Goal: Use online tool/utility: Utilize a website feature to perform a specific function

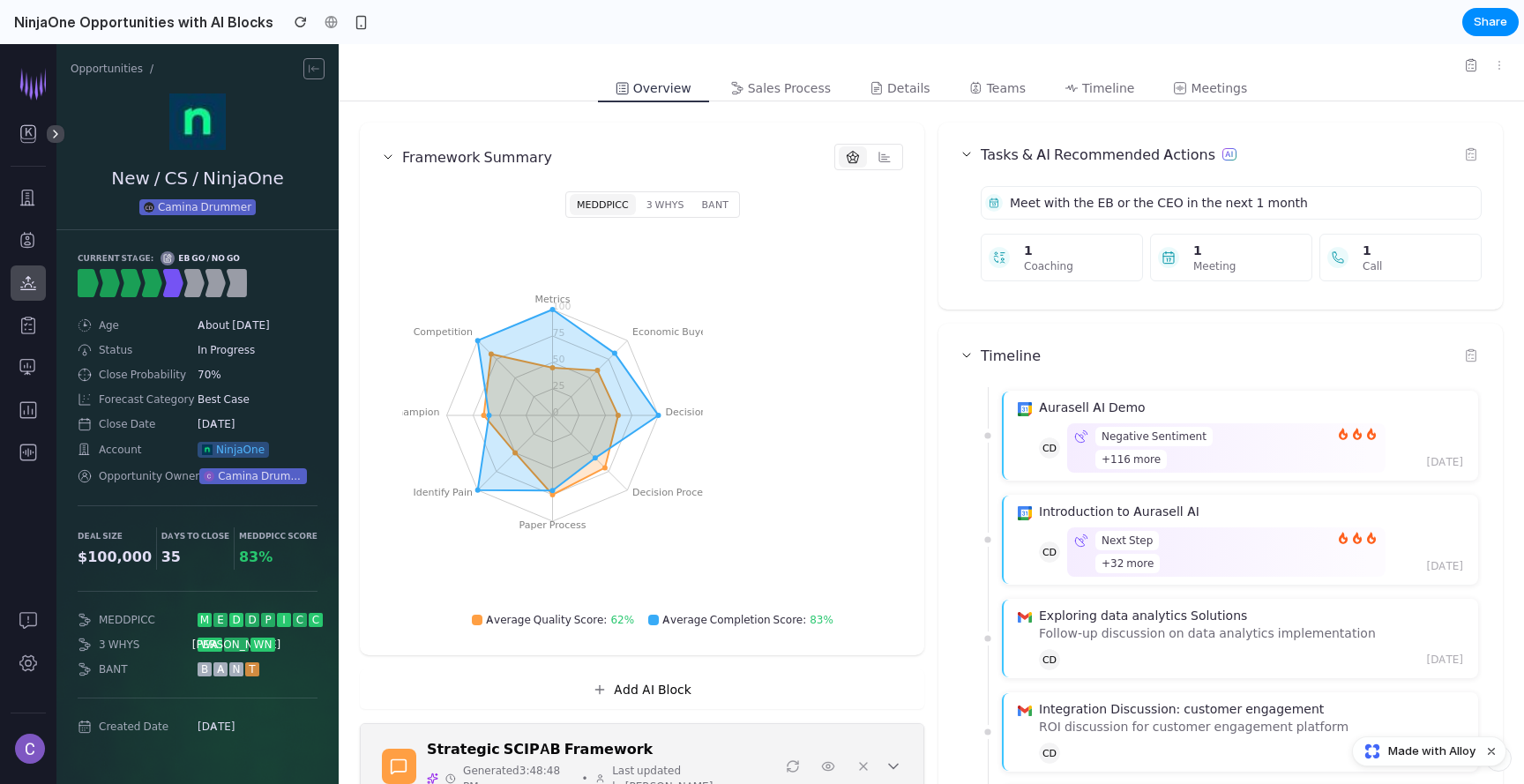
scroll to position [505, 0]
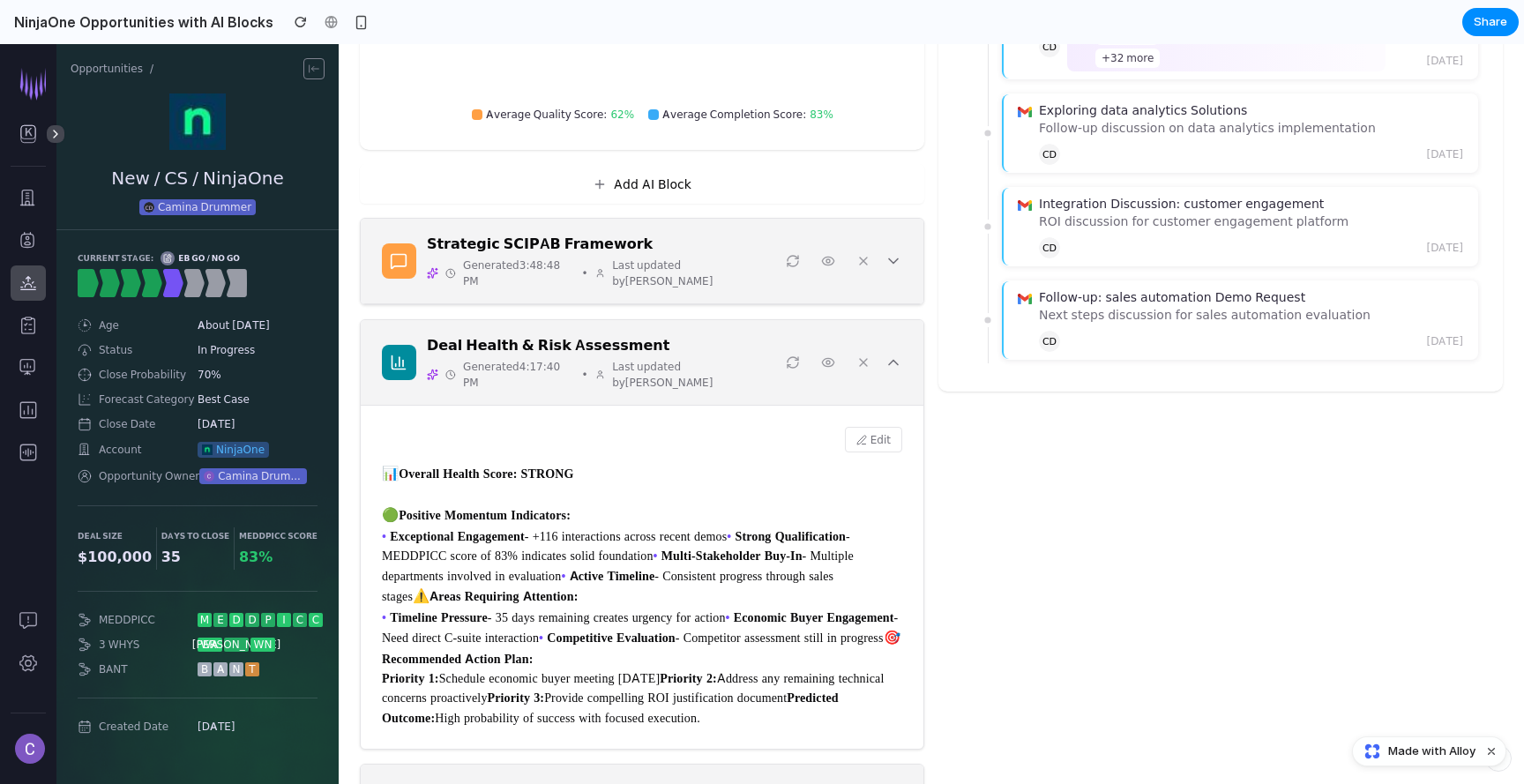
drag, startPoint x: 722, startPoint y: 564, endPoint x: 410, endPoint y: 506, distance: 317.3
click at [377, 510] on div "Edit 📊 Overall Health Score: STRONG 🟢 Positive Momentum Indicators: • Exception…" at bounding box center [642, 577] width 562 height 343
drag, startPoint x: 589, startPoint y: 444, endPoint x: 511, endPoint y: 444, distance: 78.0
click at [507, 462] on div "📊 Overall Health Score: STRONG 🟢 Positive Momentum Indicators: • Exceptional En…" at bounding box center [642, 594] width 520 height 265
click at [1045, 540] on div "Tasks & AI Recommended Actions Meet with the EB or the CEO in the next 1 month …" at bounding box center [1220, 414] width 564 height 1591
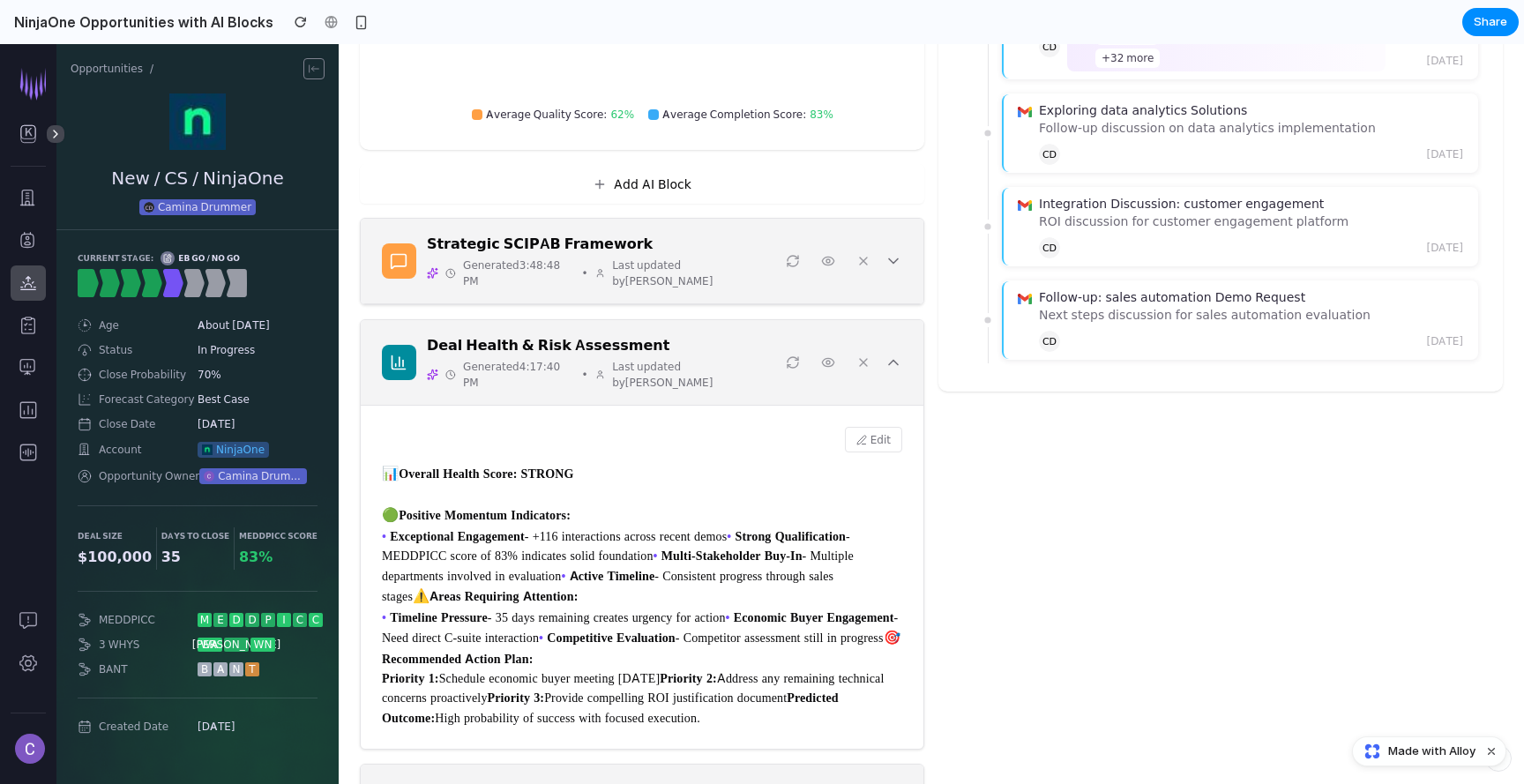
drag, startPoint x: 755, startPoint y: 564, endPoint x: 380, endPoint y: 486, distance: 383.0
click at [380, 486] on div "Edit 📊 Overall Health Score: STRONG 🟢 Positive Momentum Indicators: • Exception…" at bounding box center [642, 577] width 562 height 343
copy div "🟢 Positive Momentum Indicators: • Exceptional Engagement - +116 interactions ac…"
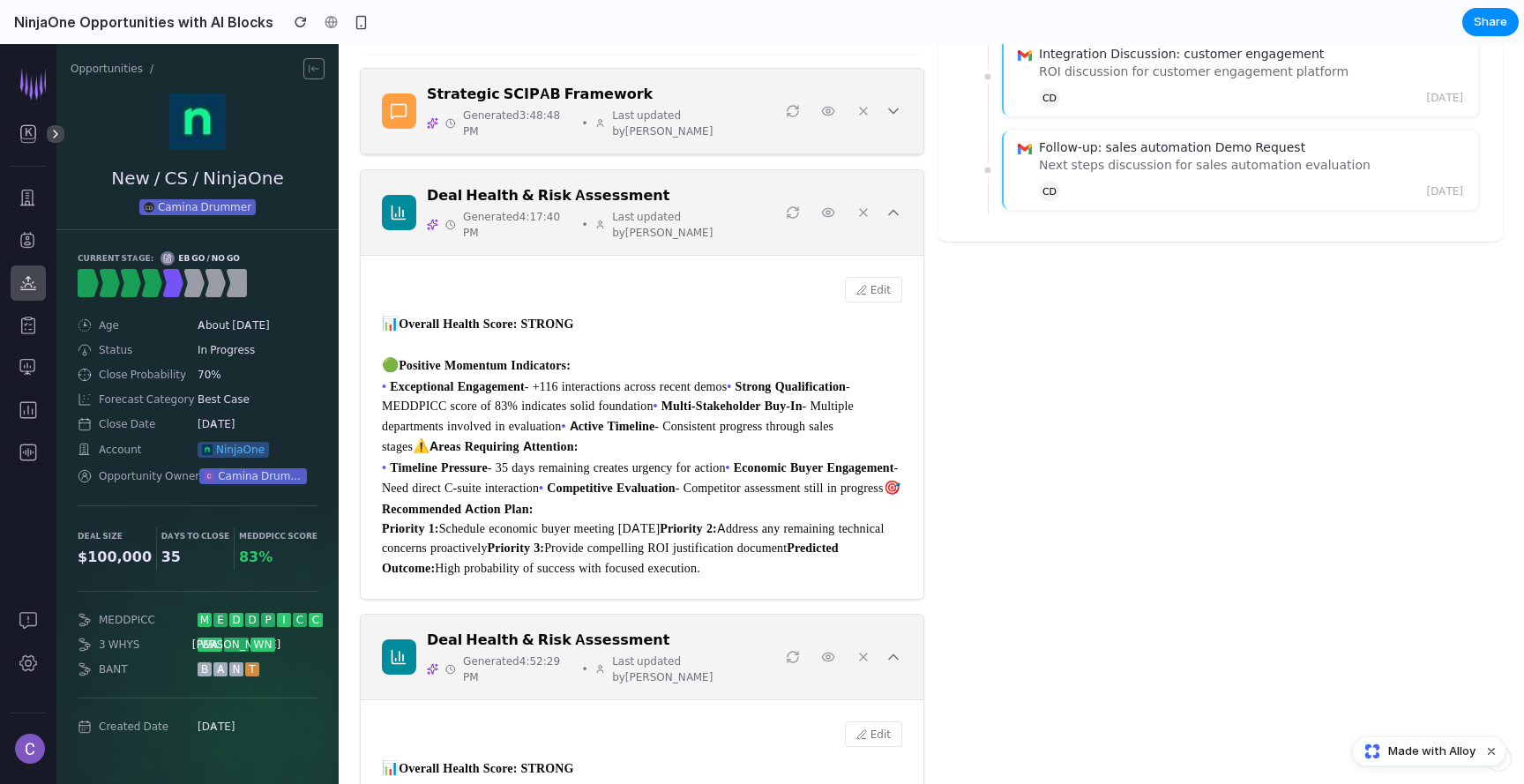
scroll to position [670, 0]
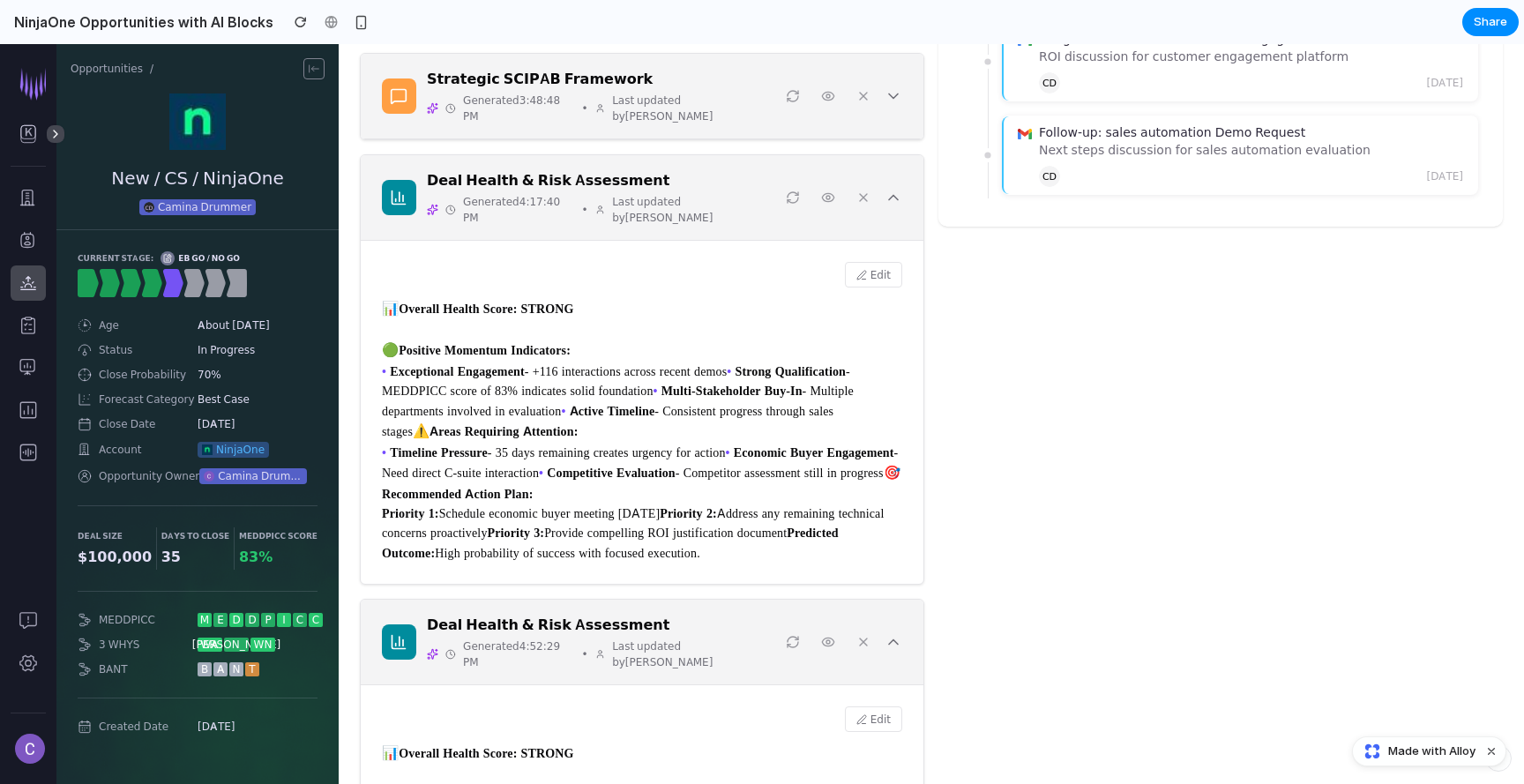
drag, startPoint x: 826, startPoint y: 635, endPoint x: 381, endPoint y: 268, distance: 576.8
click at [381, 268] on div "Edit 📊 Overall Health Score: STRONG 🟢 Positive Momentum Indicators: • Exception…" at bounding box center [642, 412] width 562 height 343
copy div "📊 Overall Health Score: STRONG 🟢 Positive Momentum Indicators: • Exceptional En…"
click at [883, 262] on button "Edit" at bounding box center [874, 275] width 58 height 25
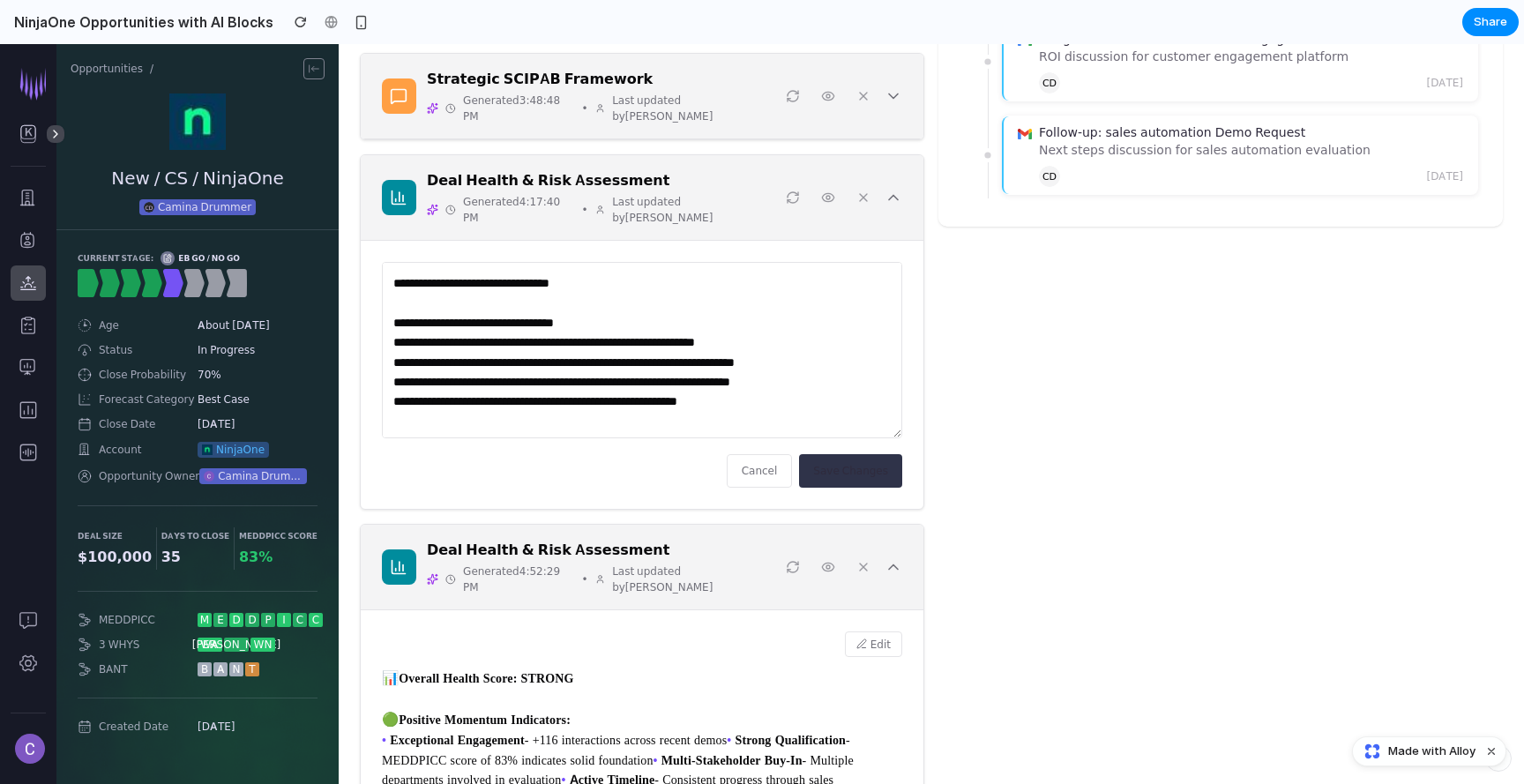
click at [668, 296] on textarea "**********" at bounding box center [642, 350] width 520 height 176
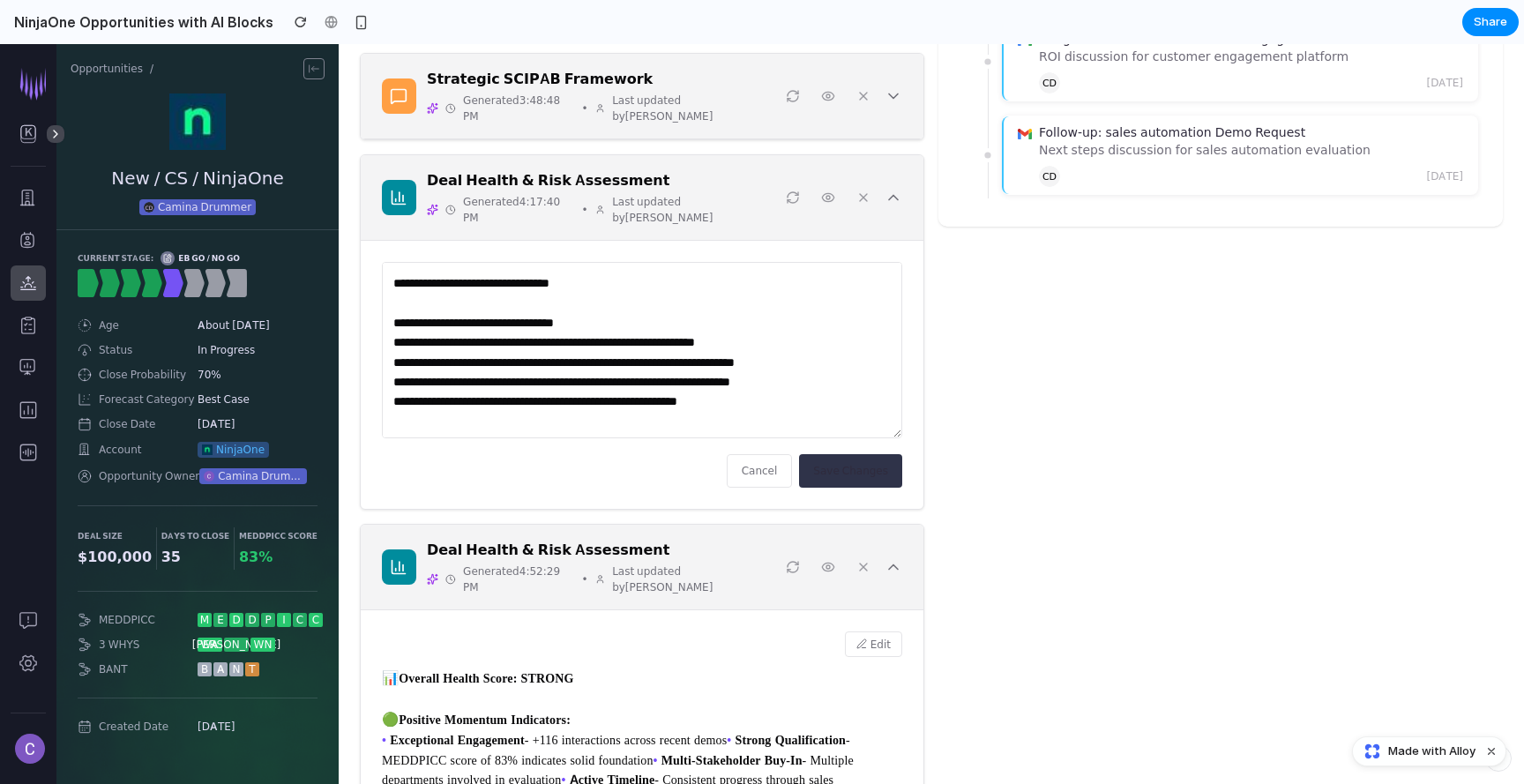
click at [769, 454] on button "Cancel" at bounding box center [760, 469] width 67 height 32
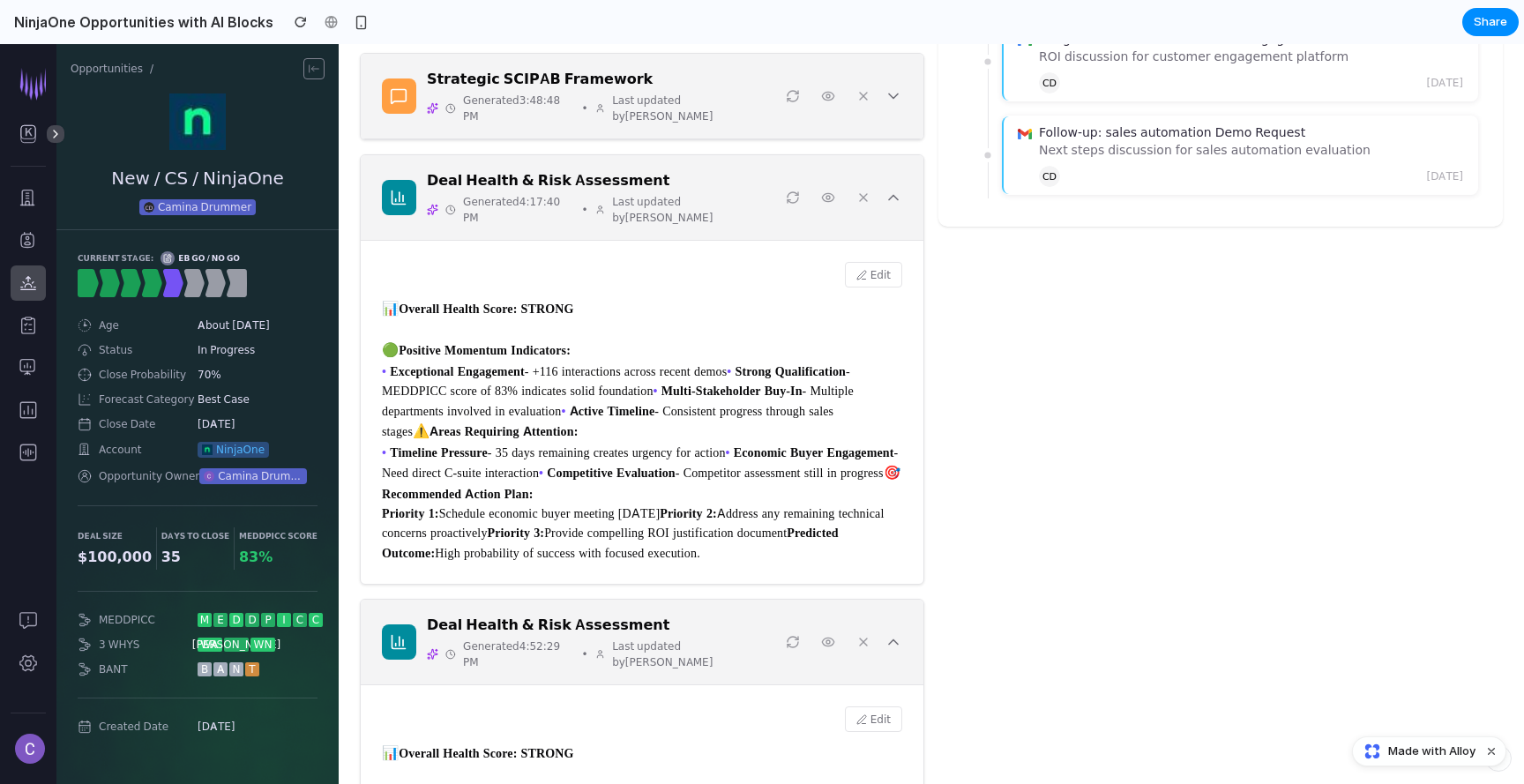
drag, startPoint x: 388, startPoint y: 341, endPoint x: 786, endPoint y: 407, distance: 403.4
click at [786, 407] on div "📊 Overall Health Score: STRONG 🟢 Positive Momentum Indicators: • Exceptional En…" at bounding box center [642, 430] width 520 height 265
copy div "• Exceptional Engagement - +116 interactions across recent demos • Strong Quali…"
drag, startPoint x: 571, startPoint y: 436, endPoint x: 406, endPoint y: 442, distance: 165.1
click at [406, 442] on div "📊 Overall Health Score: STRONG 🟢 Positive Momentum Indicators: • Exceptional En…" at bounding box center [642, 430] width 520 height 265
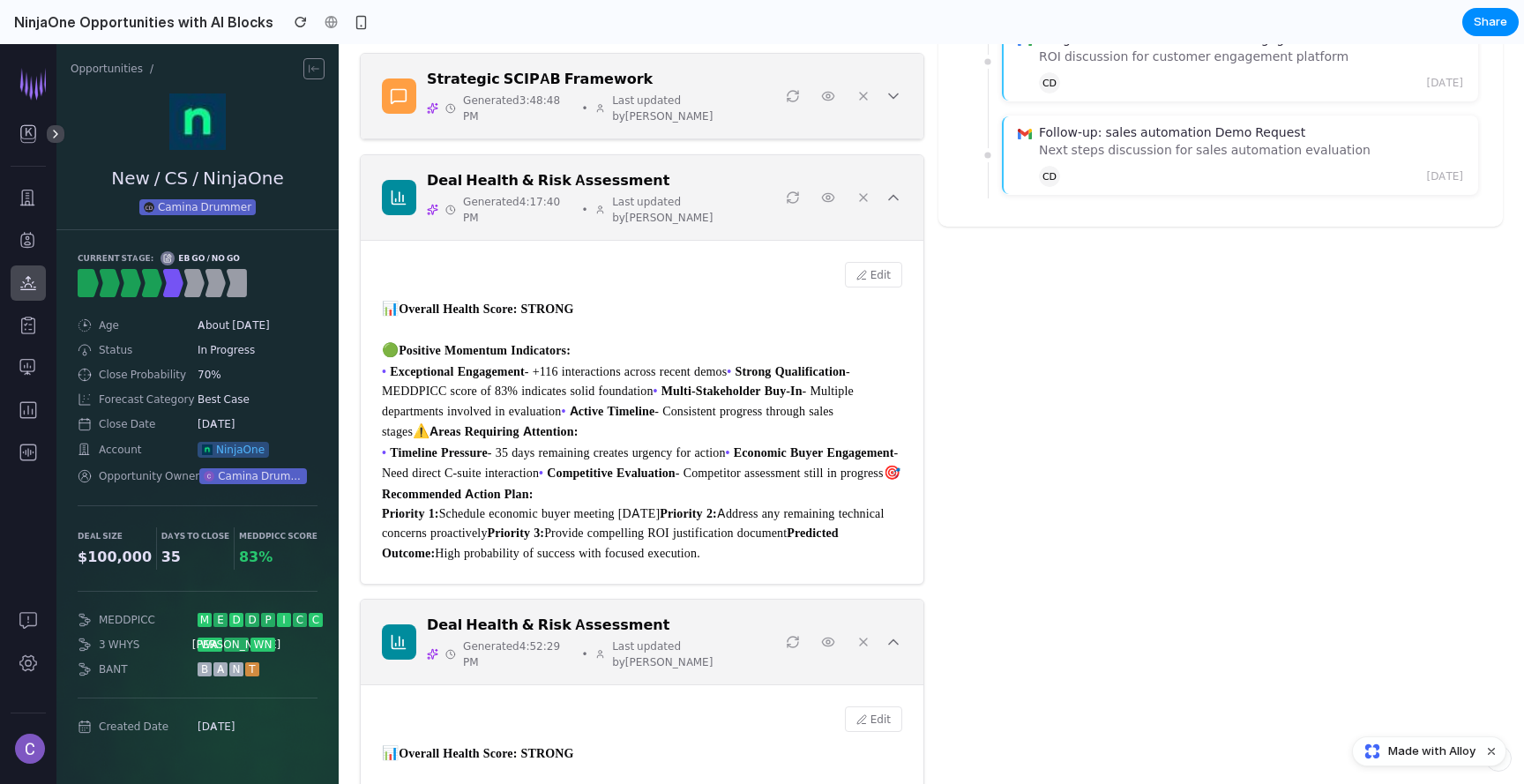
copy strong "Areas Requiring Attention:"
drag, startPoint x: 789, startPoint y: 498, endPoint x: 373, endPoint y: 457, distance: 418.0
click at [373, 457] on div "Edit 📊 Overall Health Score: STRONG 🟢 Positive Momentum Indicators: • Exception…" at bounding box center [642, 412] width 562 height 343
copy div "• Timeline Pressure - 35 days remaining creates urgency for action • Economic B…"
drag, startPoint x: 619, startPoint y: 159, endPoint x: 435, endPoint y: 153, distance: 184.1
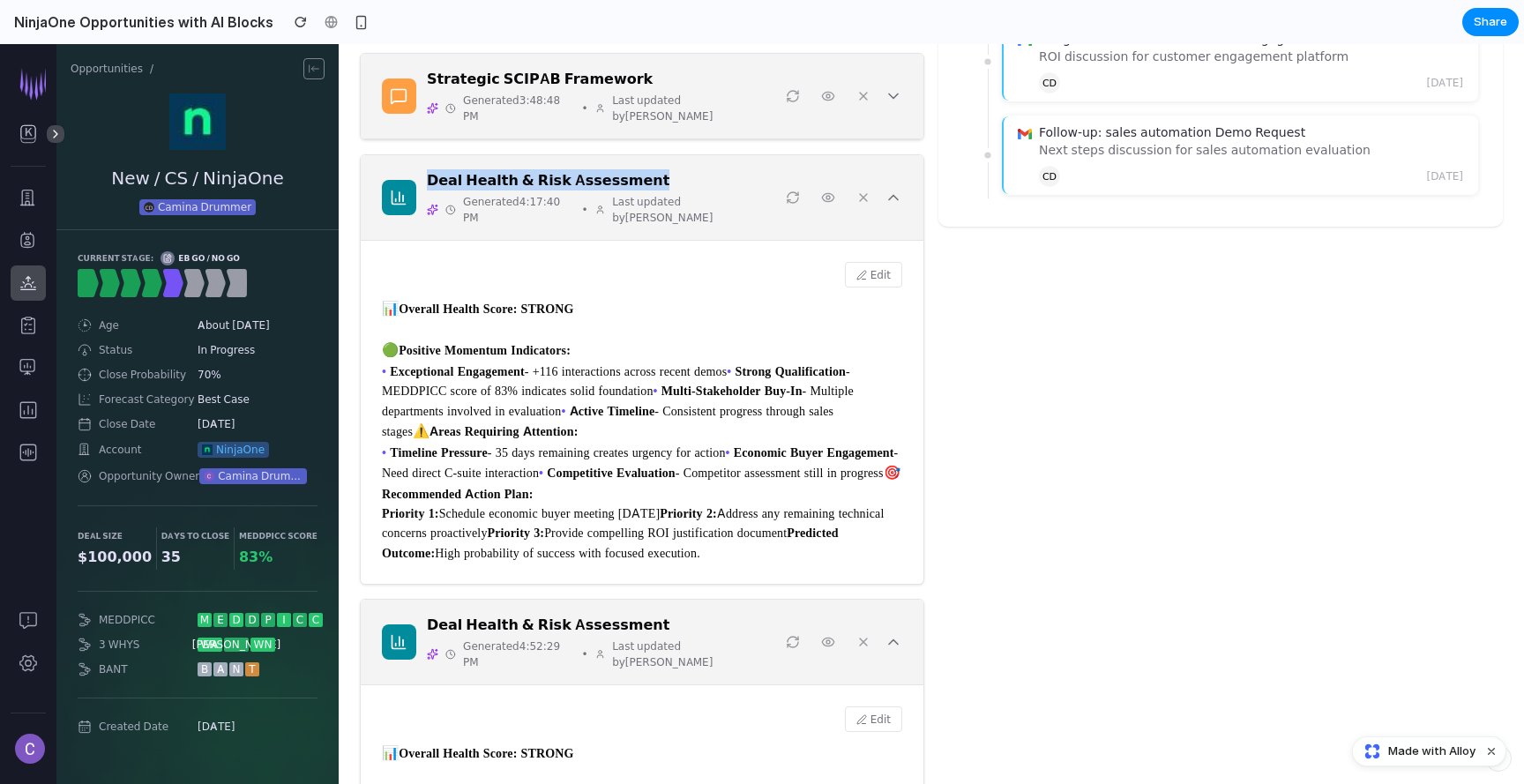
click at [435, 155] on div "Deal Health & Risk Assessment Generated 4:17:40 PM • Last updated by [PERSON_NA…" at bounding box center [642, 197] width 562 height 85
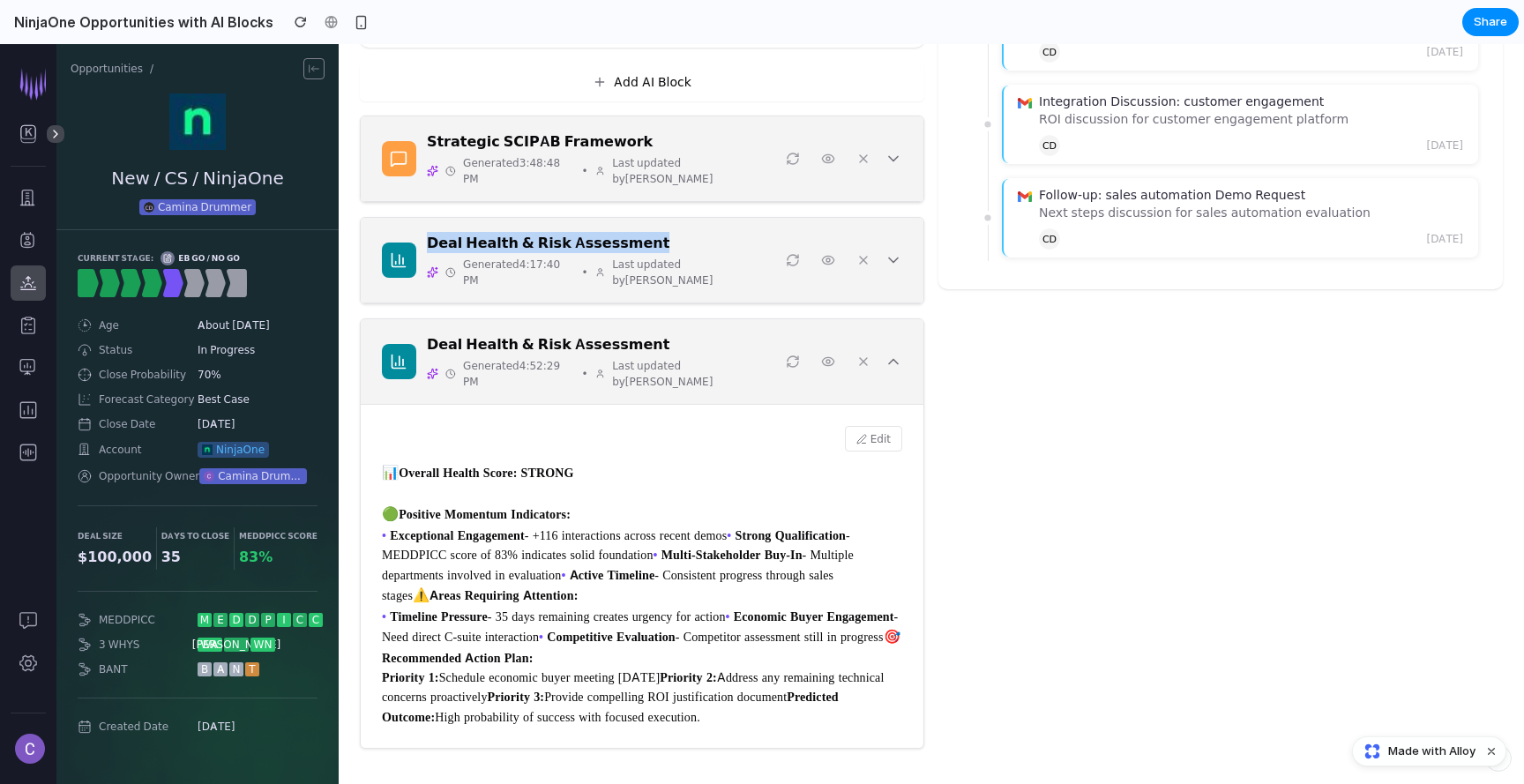
copy h3 "Deal Health & Risk Assessment"
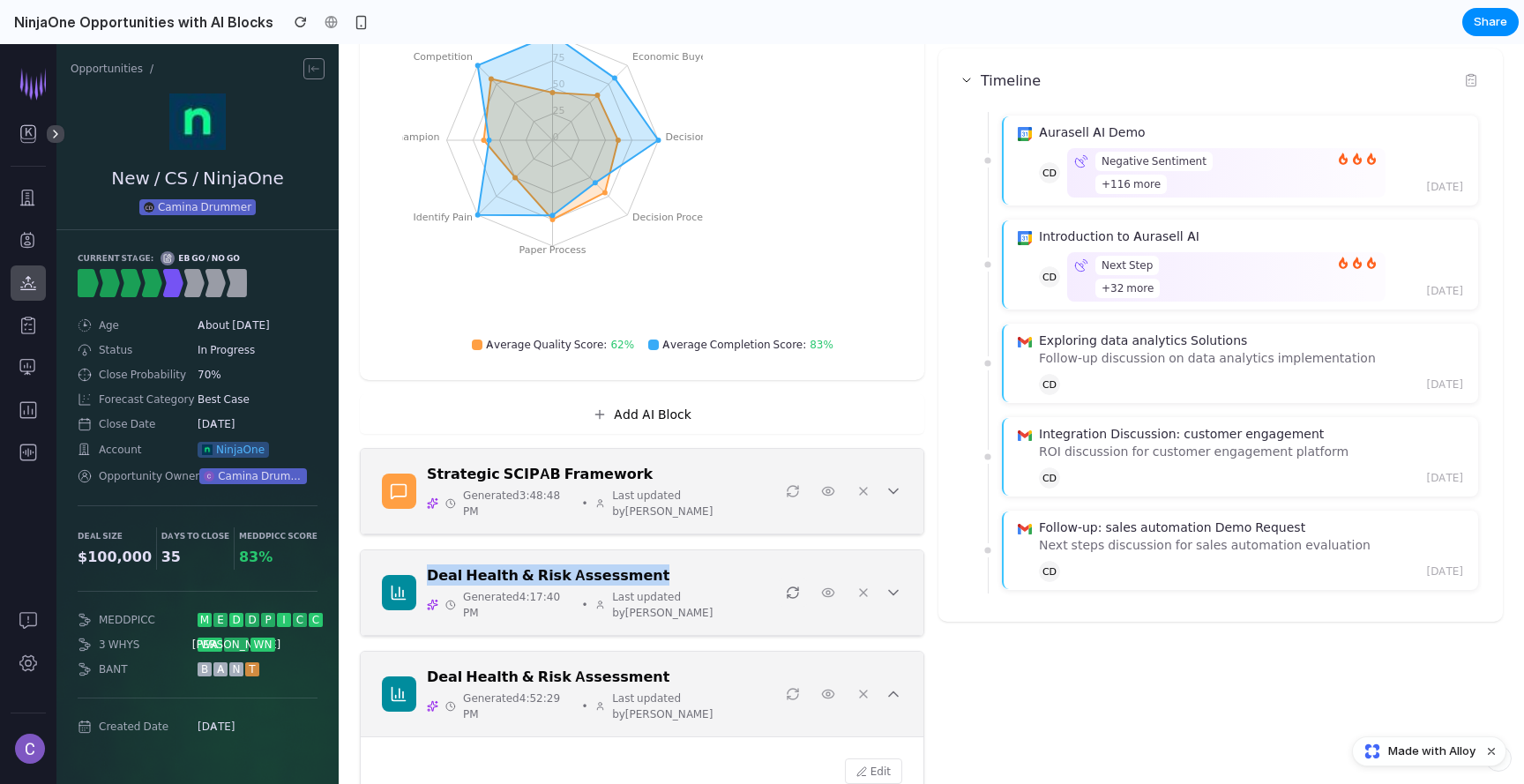
scroll to position [241, 0]
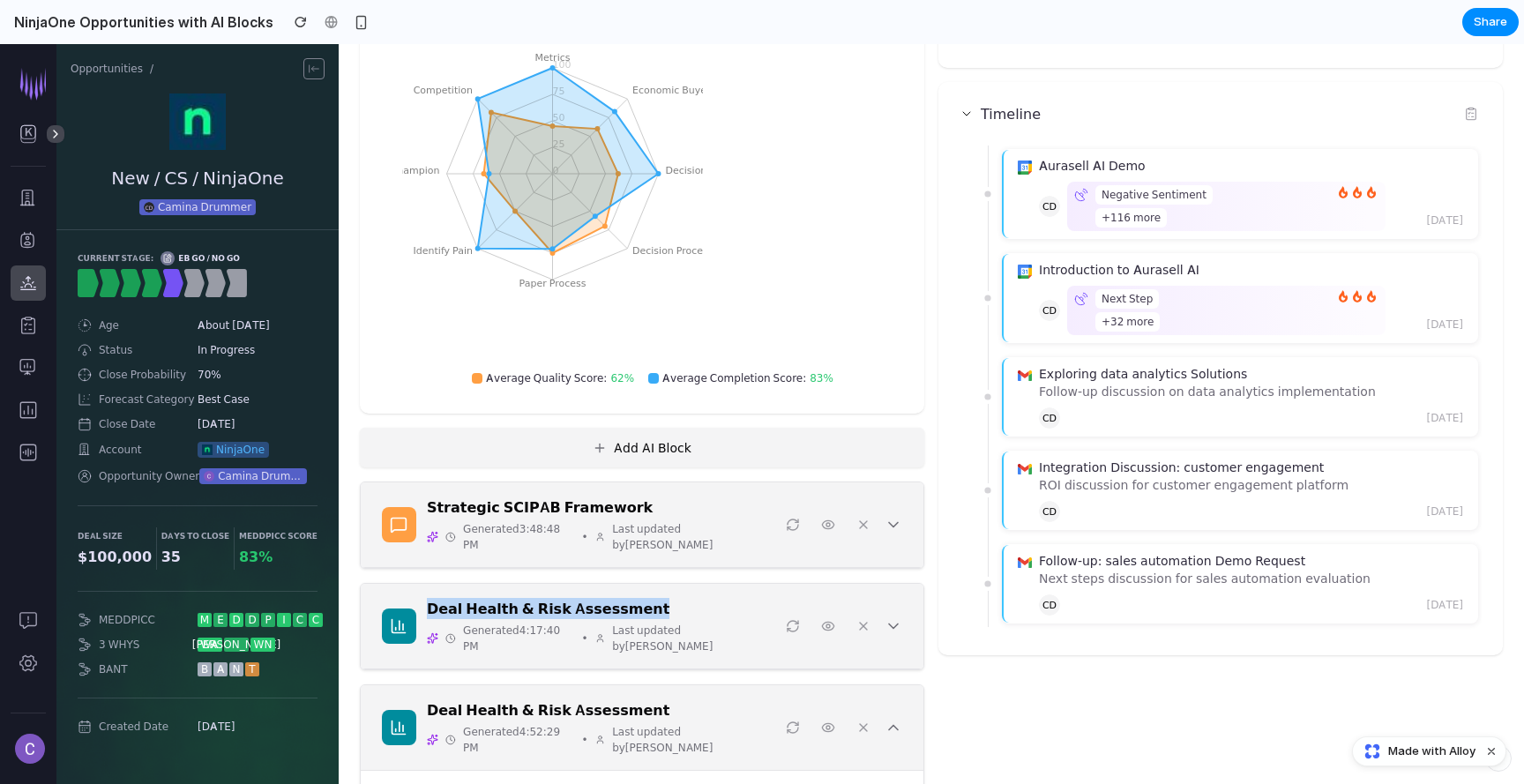
click at [718, 450] on button "Add AI Block" at bounding box center [642, 447] width 564 height 40
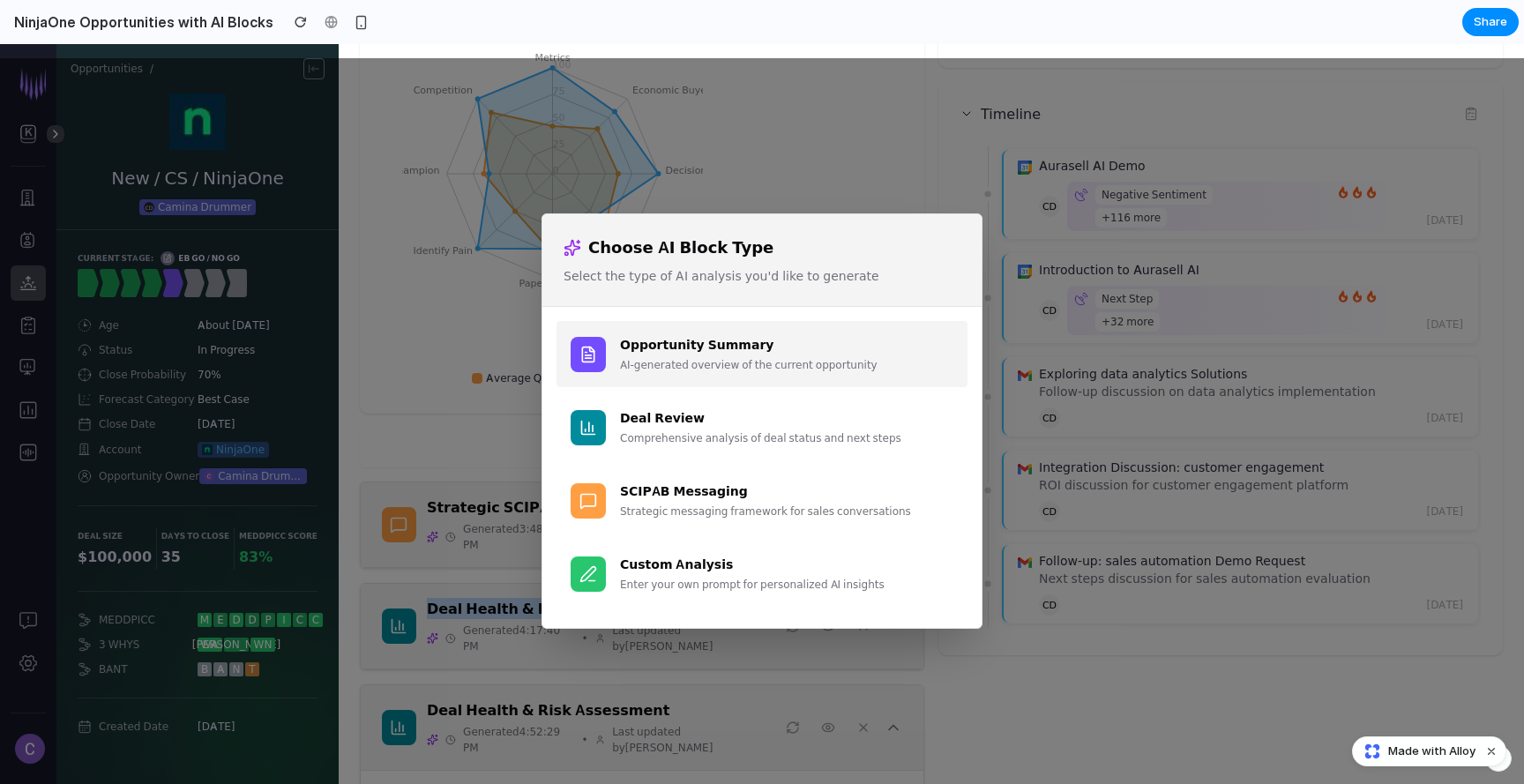
drag, startPoint x: 872, startPoint y: 363, endPoint x: 723, endPoint y: 362, distance: 149.0
click at [781, 360] on div "AI-generated overview of the current opportunity" at bounding box center [786, 365] width 334 height 16
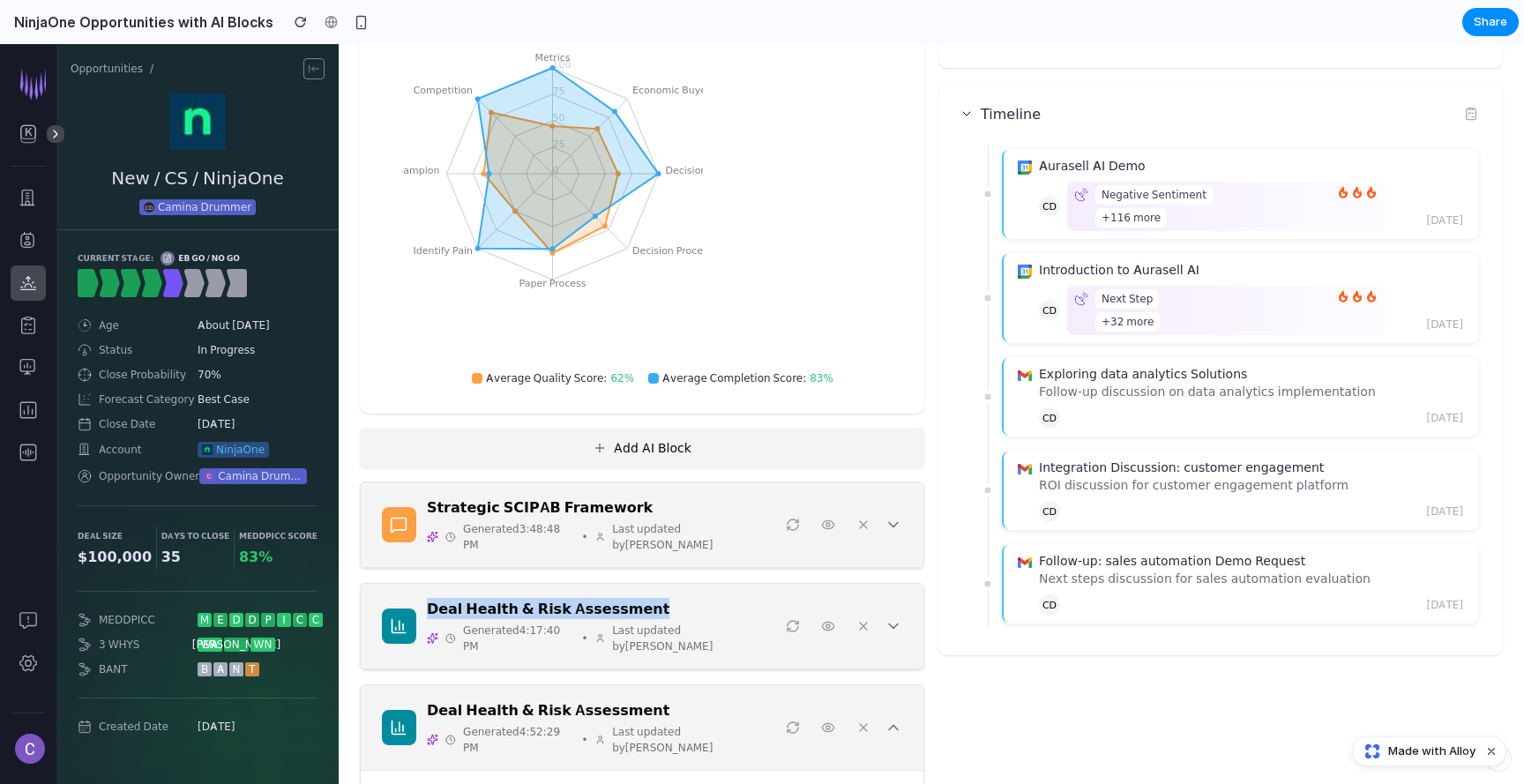
click at [699, 448] on button "Add AI Block" at bounding box center [642, 447] width 564 height 40
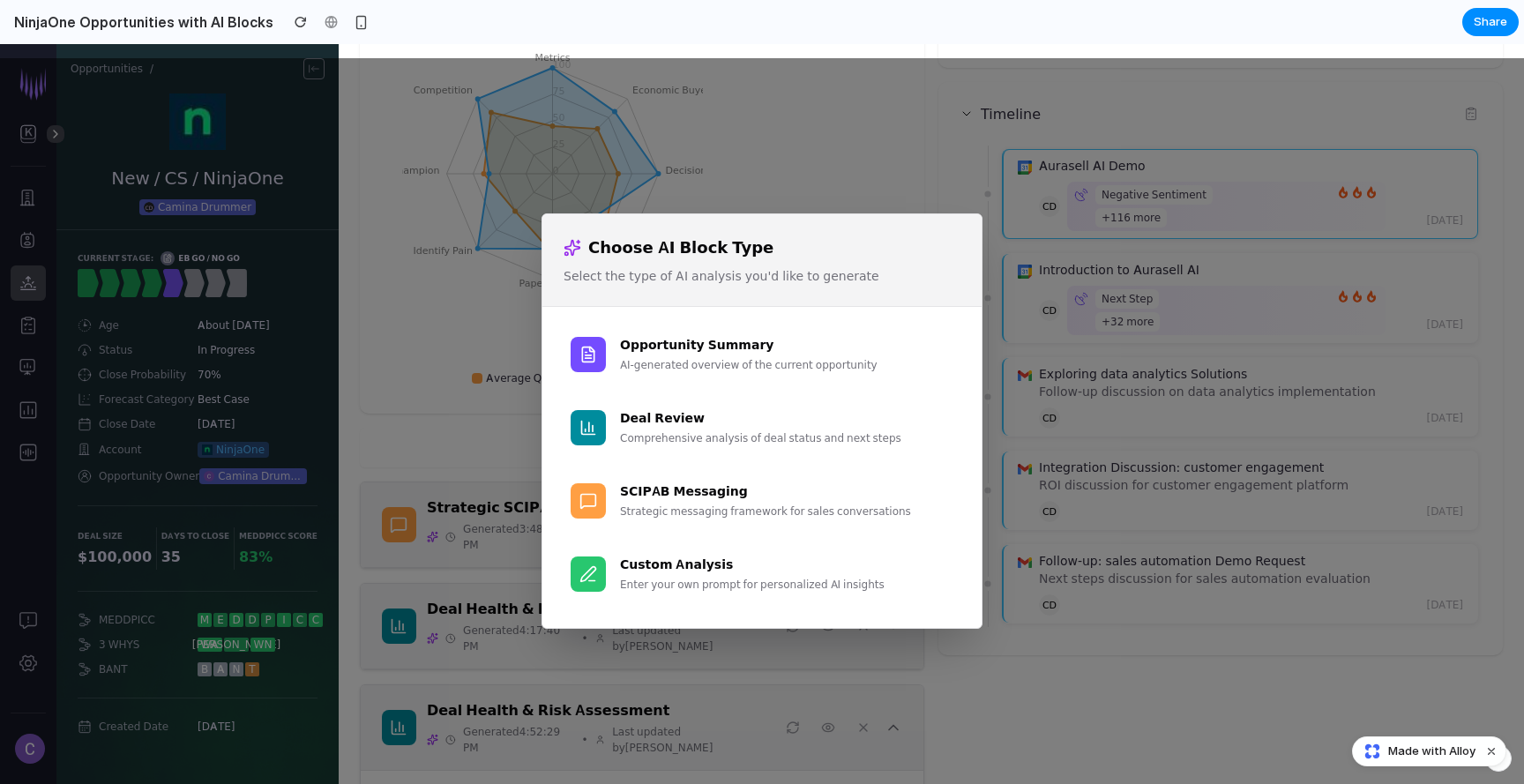
drag, startPoint x: 811, startPoint y: 234, endPoint x: 1017, endPoint y: 233, distance: 206.0
click at [1017, 232] on div "Choose AI Block Type Select the type of AI analysis you'd like to generate Oppo…" at bounding box center [762, 421] width 1524 height 725
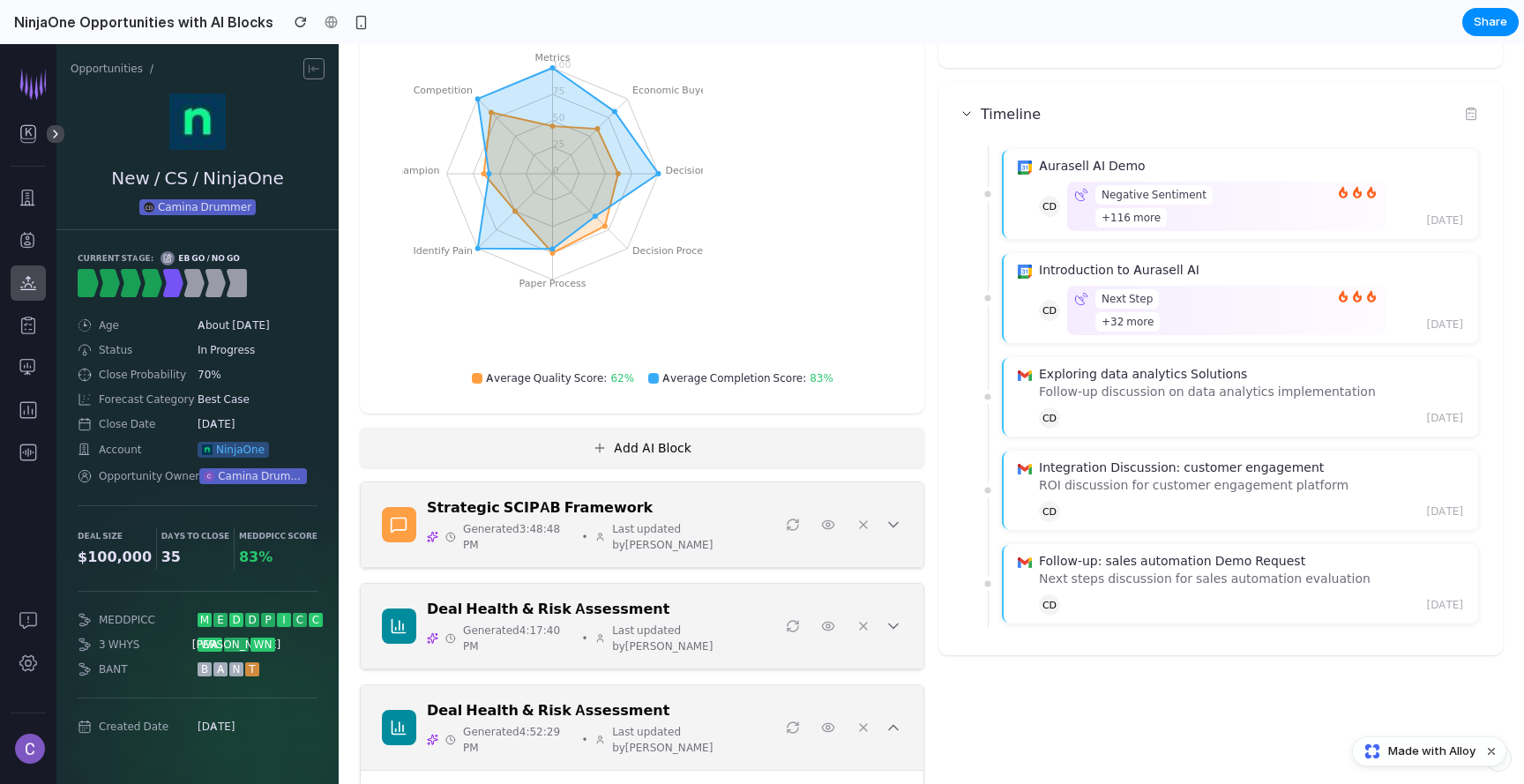
click at [728, 454] on button "Add AI Block" at bounding box center [642, 447] width 564 height 40
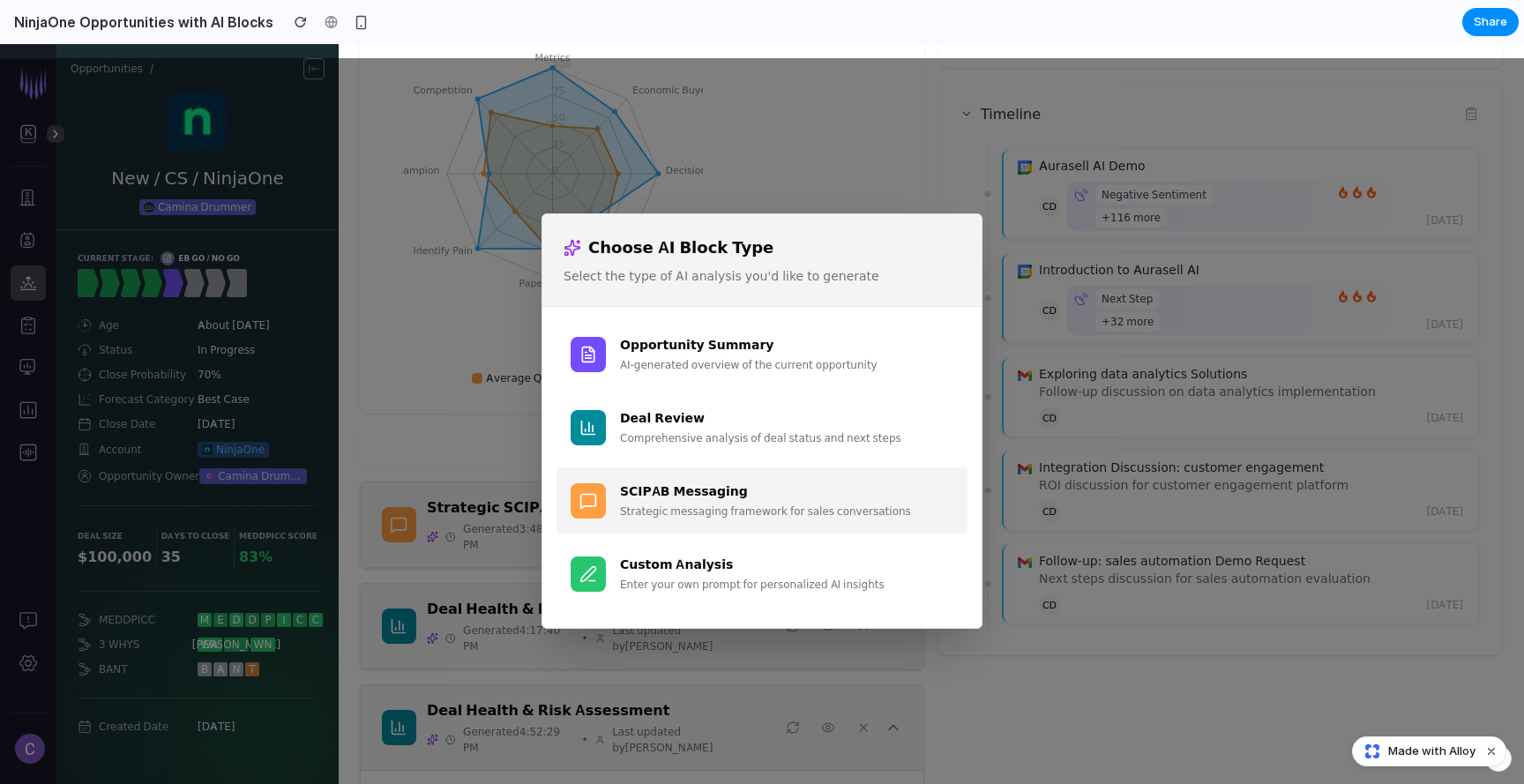
click at [719, 501] on div "SCIPAB Messaging Strategic messaging framework for sales conversations" at bounding box center [786, 500] width 334 height 38
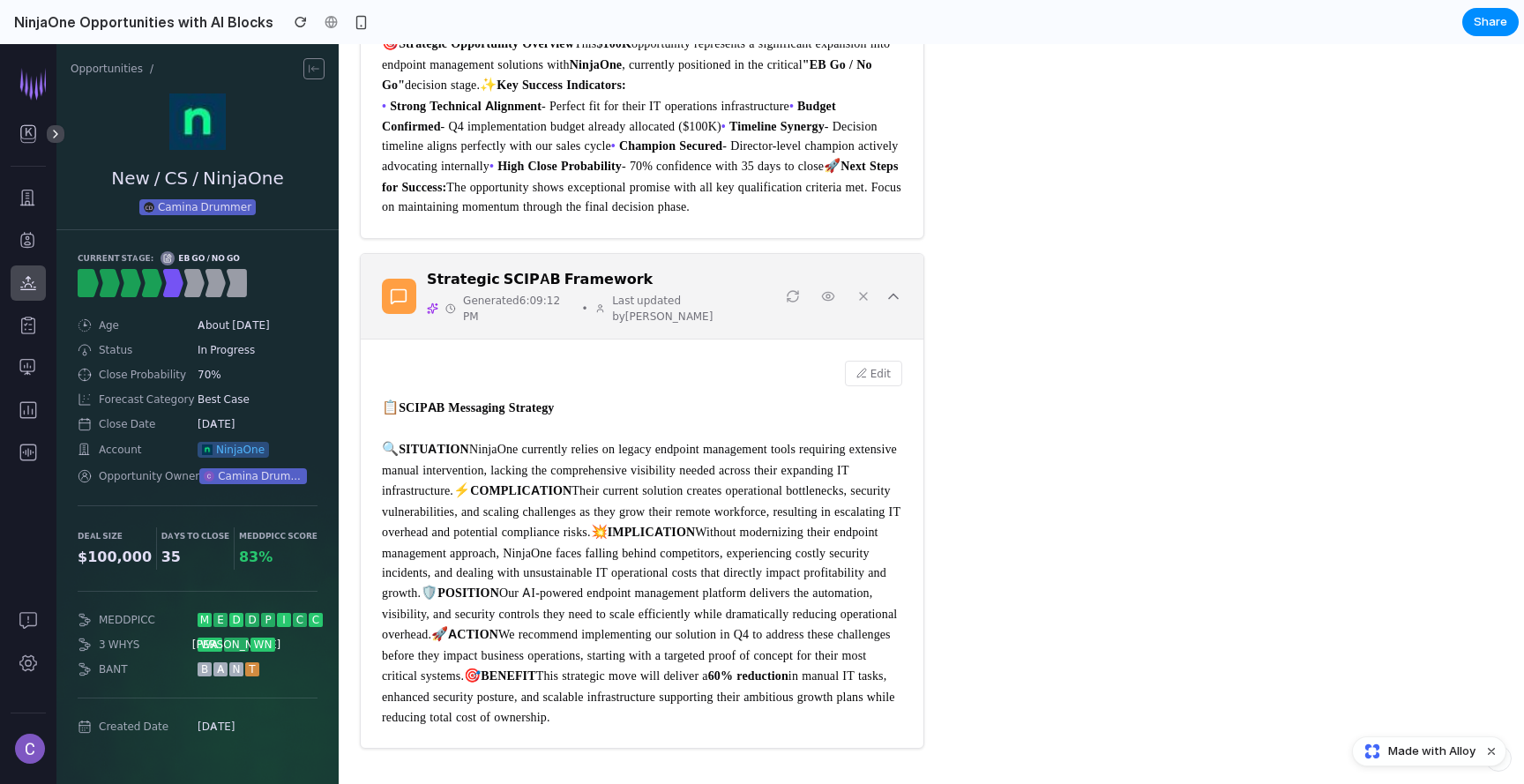
scroll to position [1930, 0]
click at [876, 361] on button "Edit" at bounding box center [874, 373] width 58 height 25
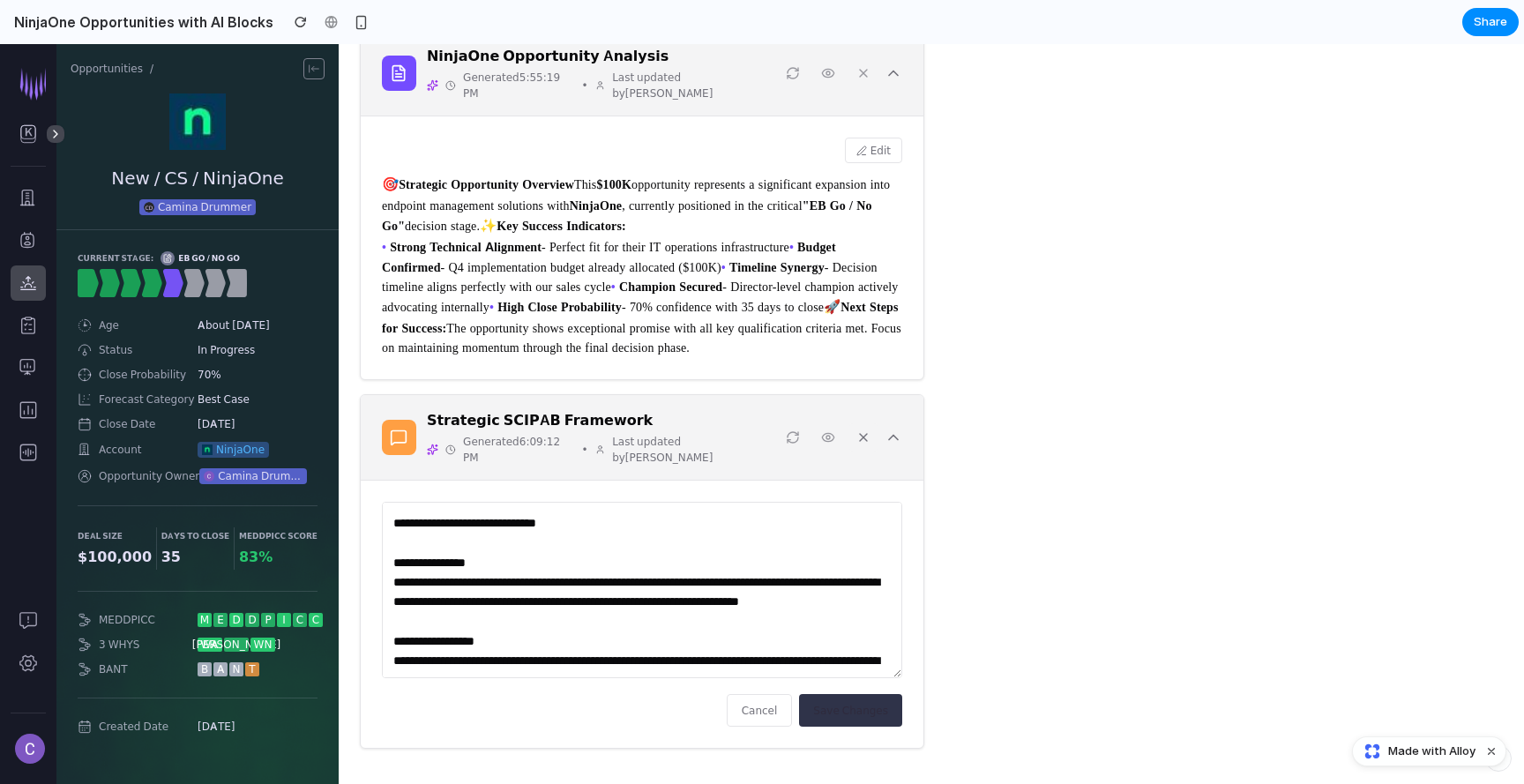
click at [866, 444] on icon at bounding box center [864, 437] width 14 height 14
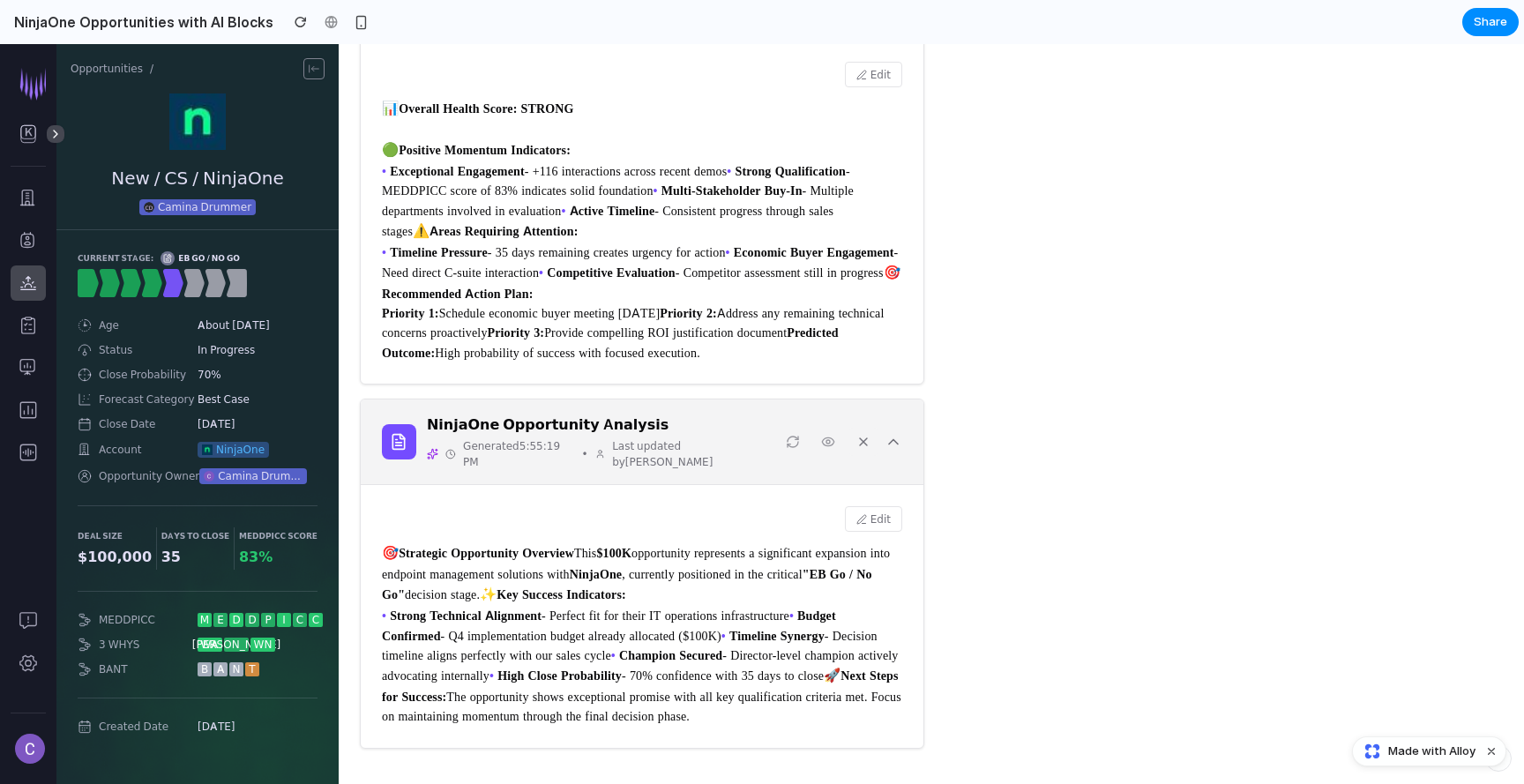
click at [862, 435] on icon at bounding box center [864, 442] width 14 height 14
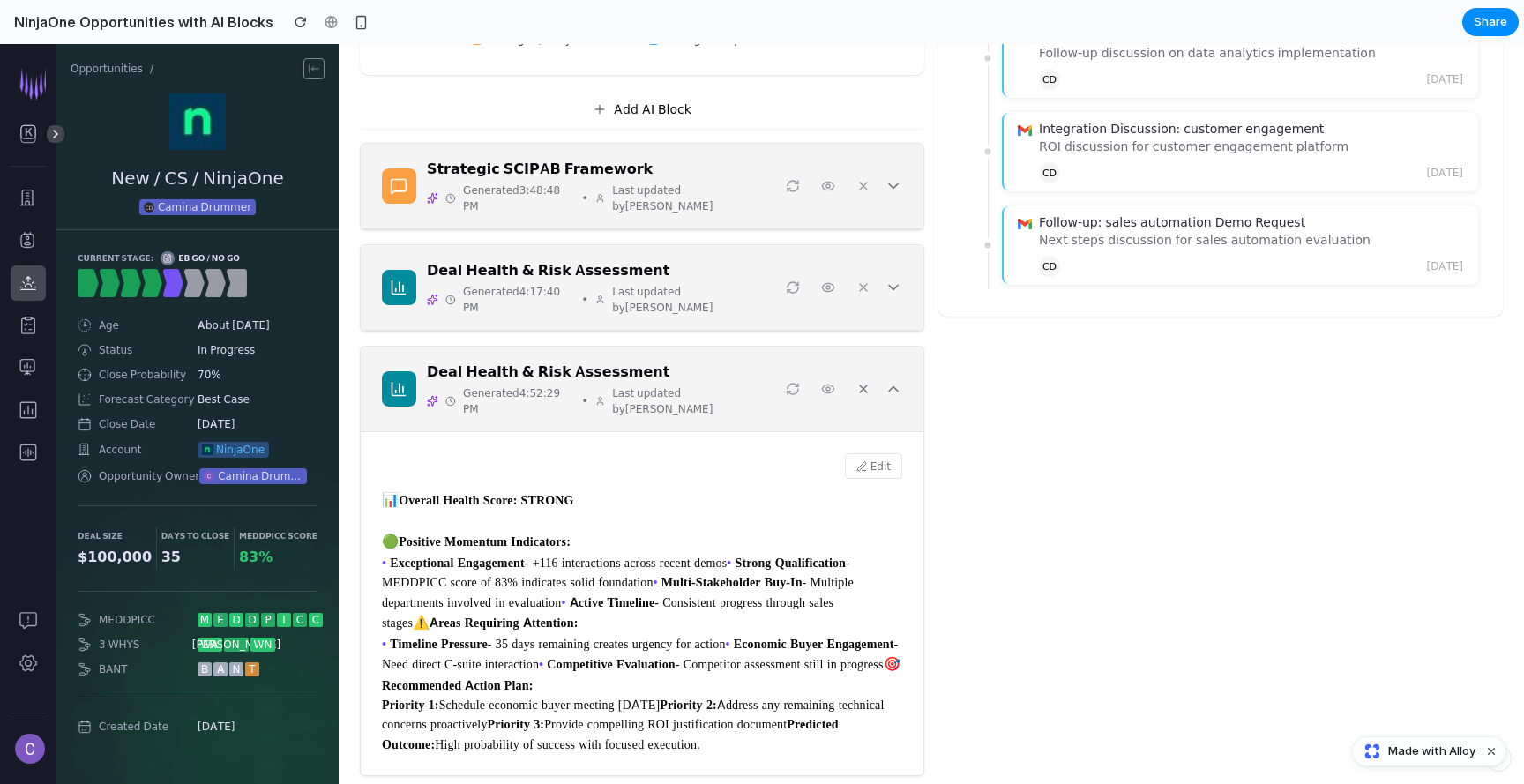
drag, startPoint x: 862, startPoint y: 346, endPoint x: 869, endPoint y: 322, distance: 25.0
click at [862, 381] on icon at bounding box center [864, 388] width 14 height 14
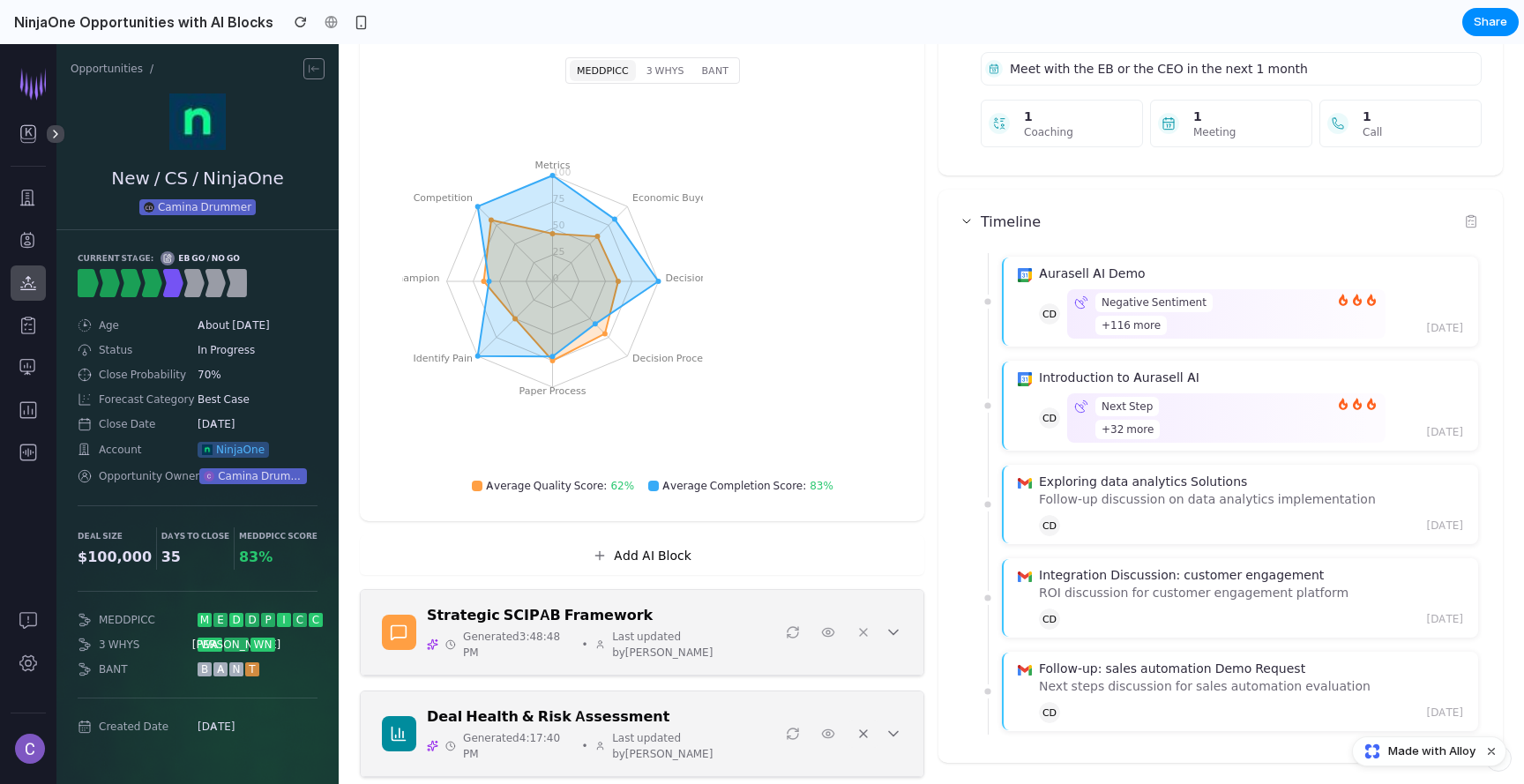
click at [864, 726] on icon at bounding box center [864, 733] width 14 height 14
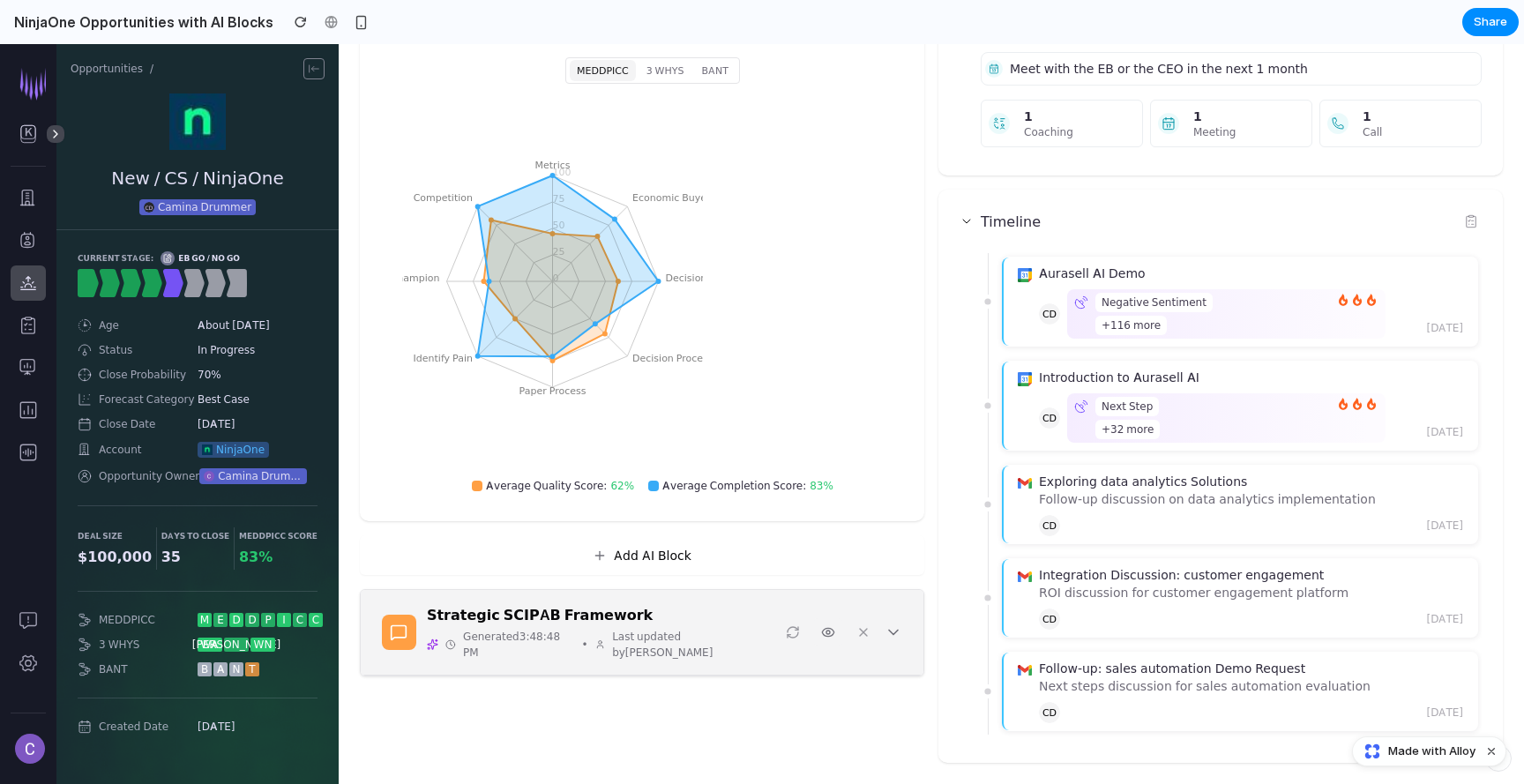
click at [828, 629] on icon at bounding box center [828, 632] width 14 height 14
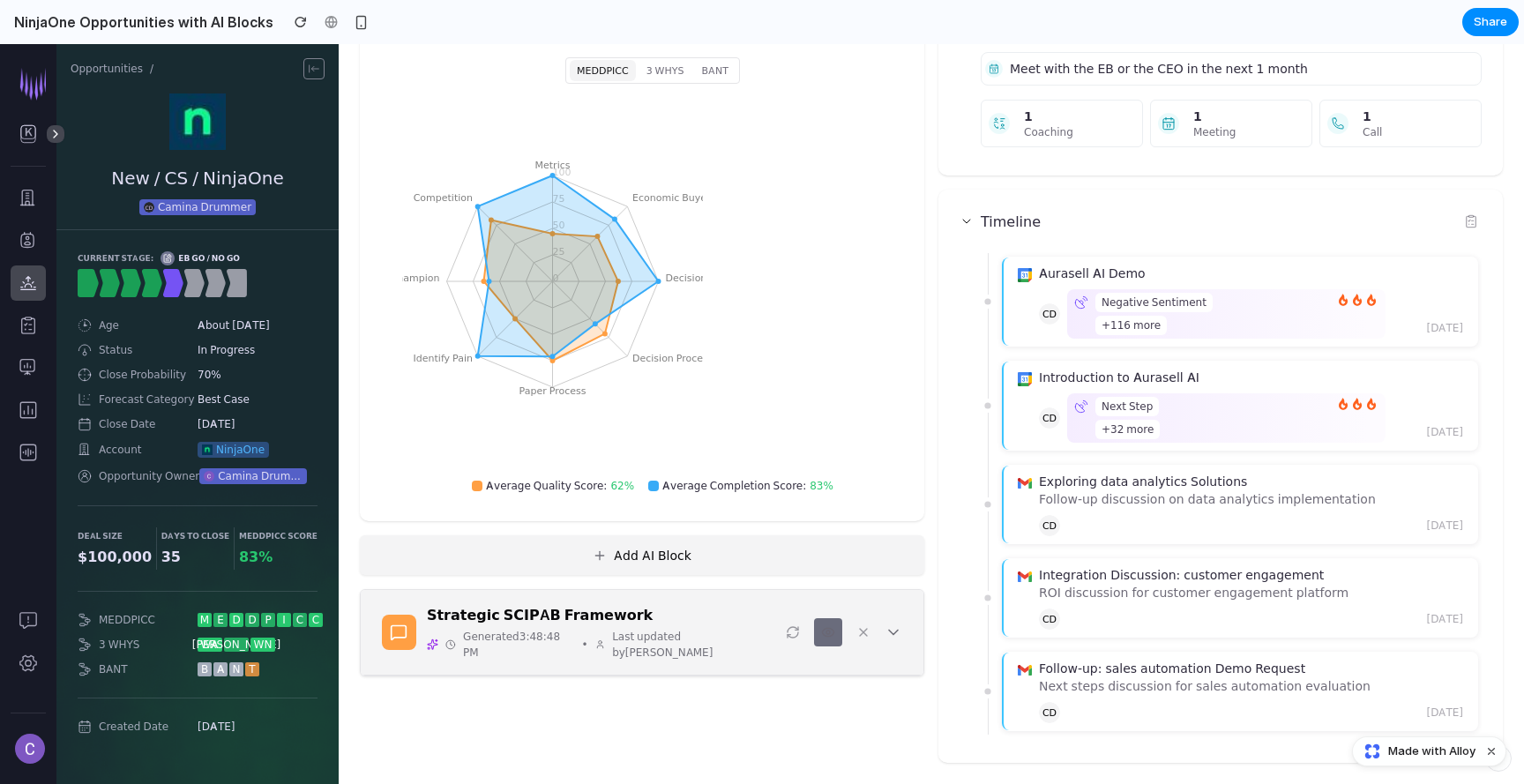
click at [771, 559] on button "Add AI Block" at bounding box center [642, 554] width 564 height 40
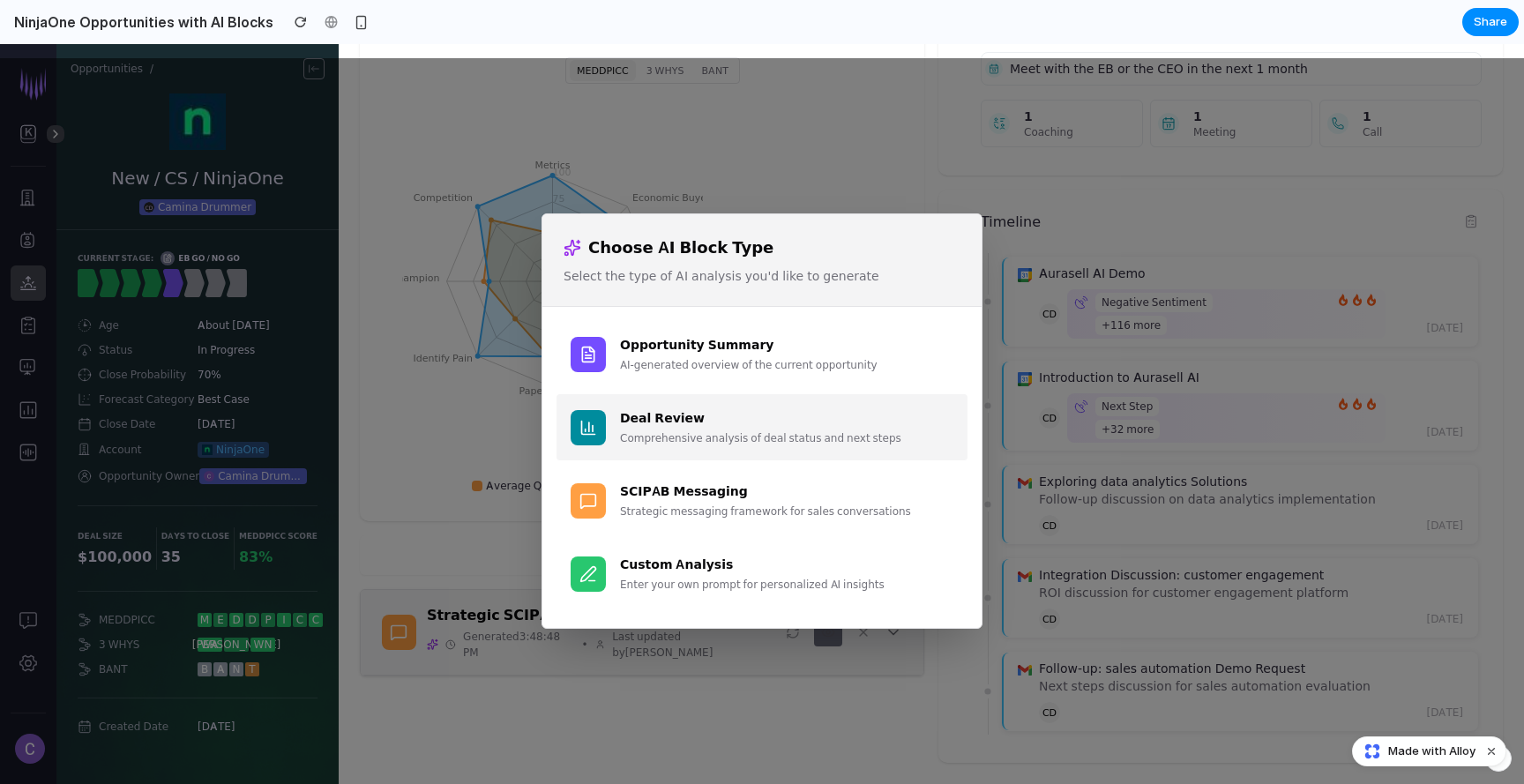
click at [760, 437] on div "Comprehensive analysis of deal status and next steps" at bounding box center [786, 438] width 334 height 16
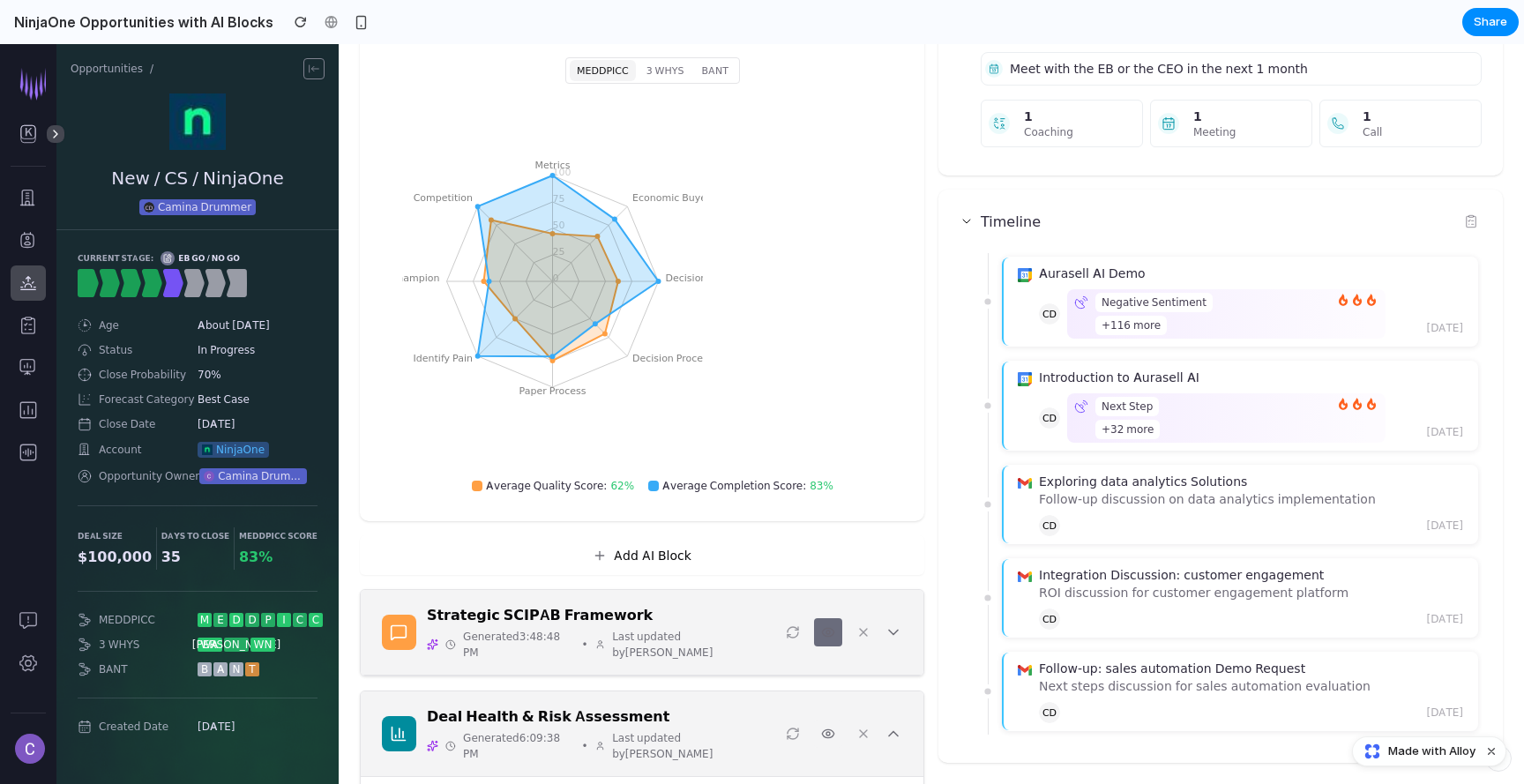
click at [827, 726] on icon at bounding box center [828, 733] width 14 height 14
drag, startPoint x: 828, startPoint y: 631, endPoint x: 829, endPoint y: 641, distance: 10.0
click at [828, 631] on icon at bounding box center [828, 632] width 12 height 8
click at [827, 731] on circle at bounding box center [829, 733] width 4 height 4
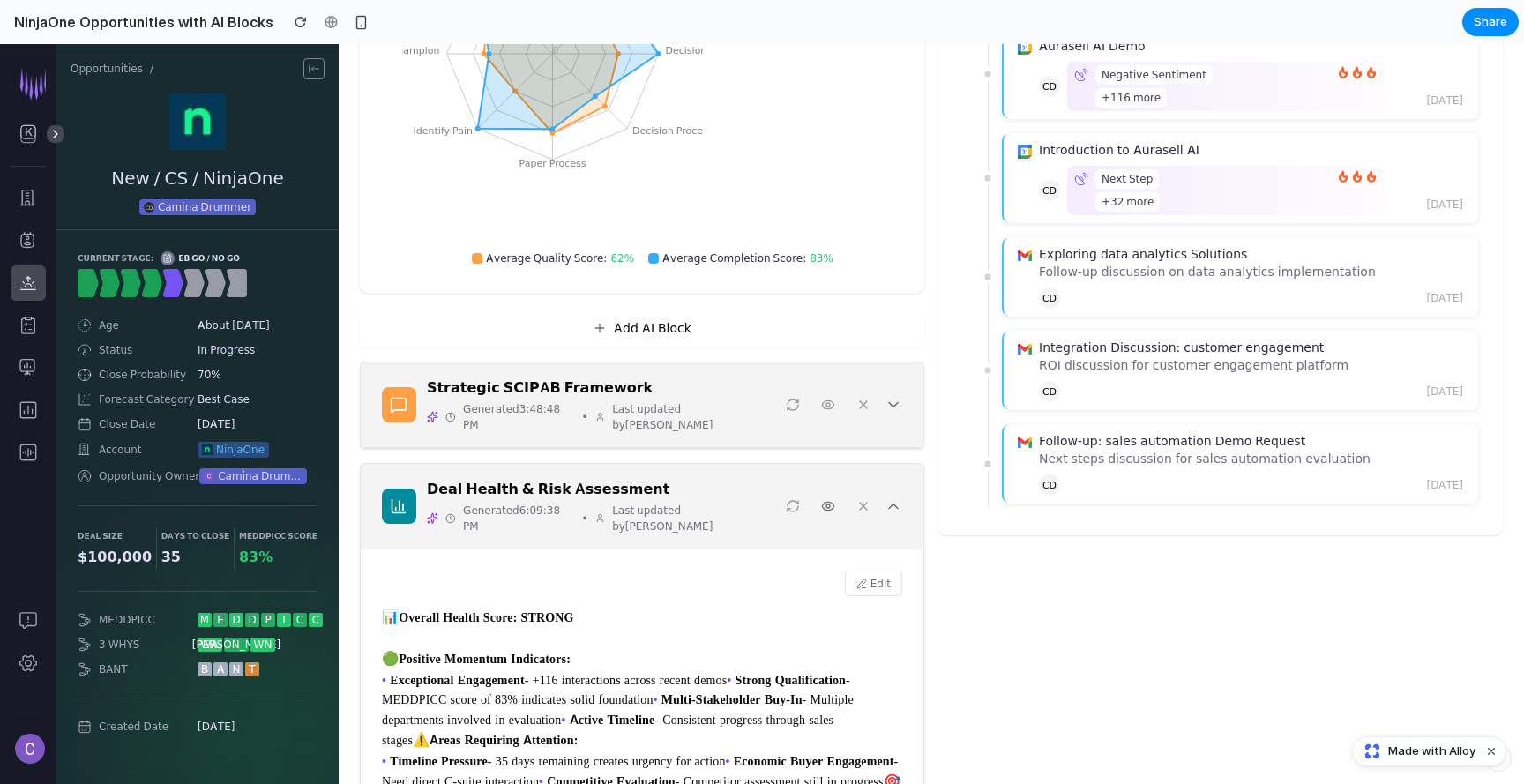
scroll to position [375, 0]
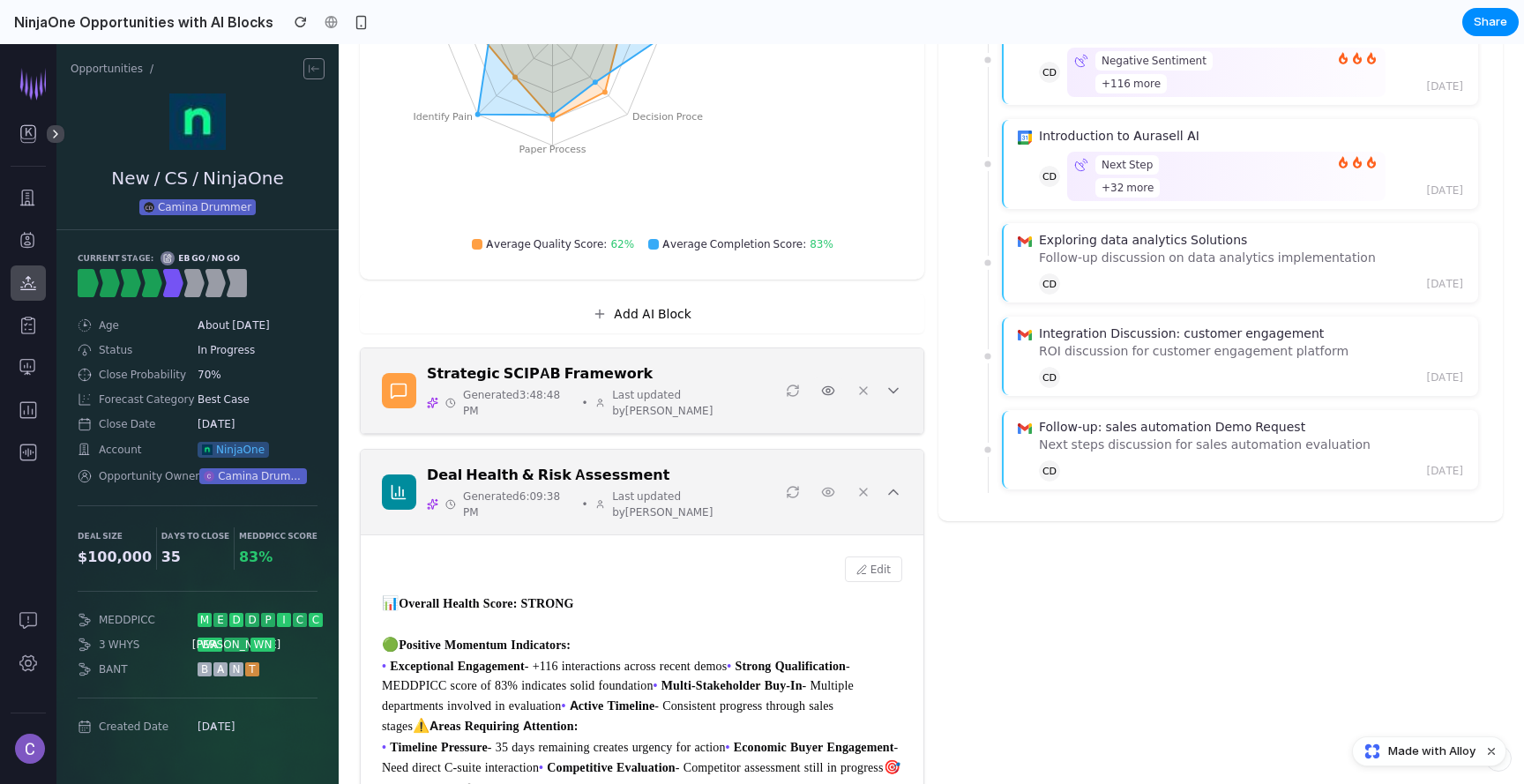
click at [831, 383] on icon at bounding box center [828, 390] width 14 height 14
click at [677, 314] on button "Add AI Block" at bounding box center [642, 313] width 564 height 40
